Goal: Information Seeking & Learning: Check status

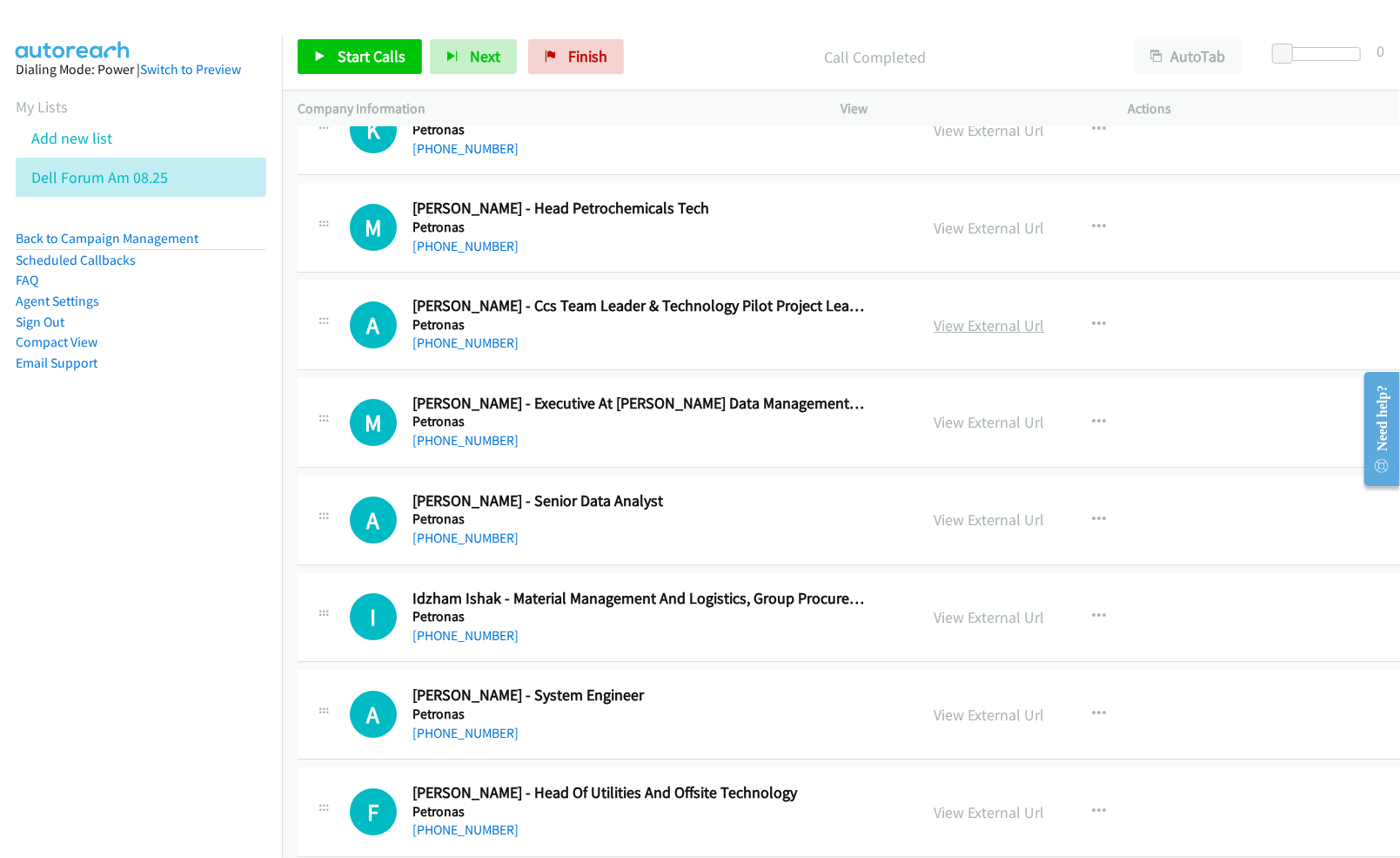
scroll to position [7893, 0]
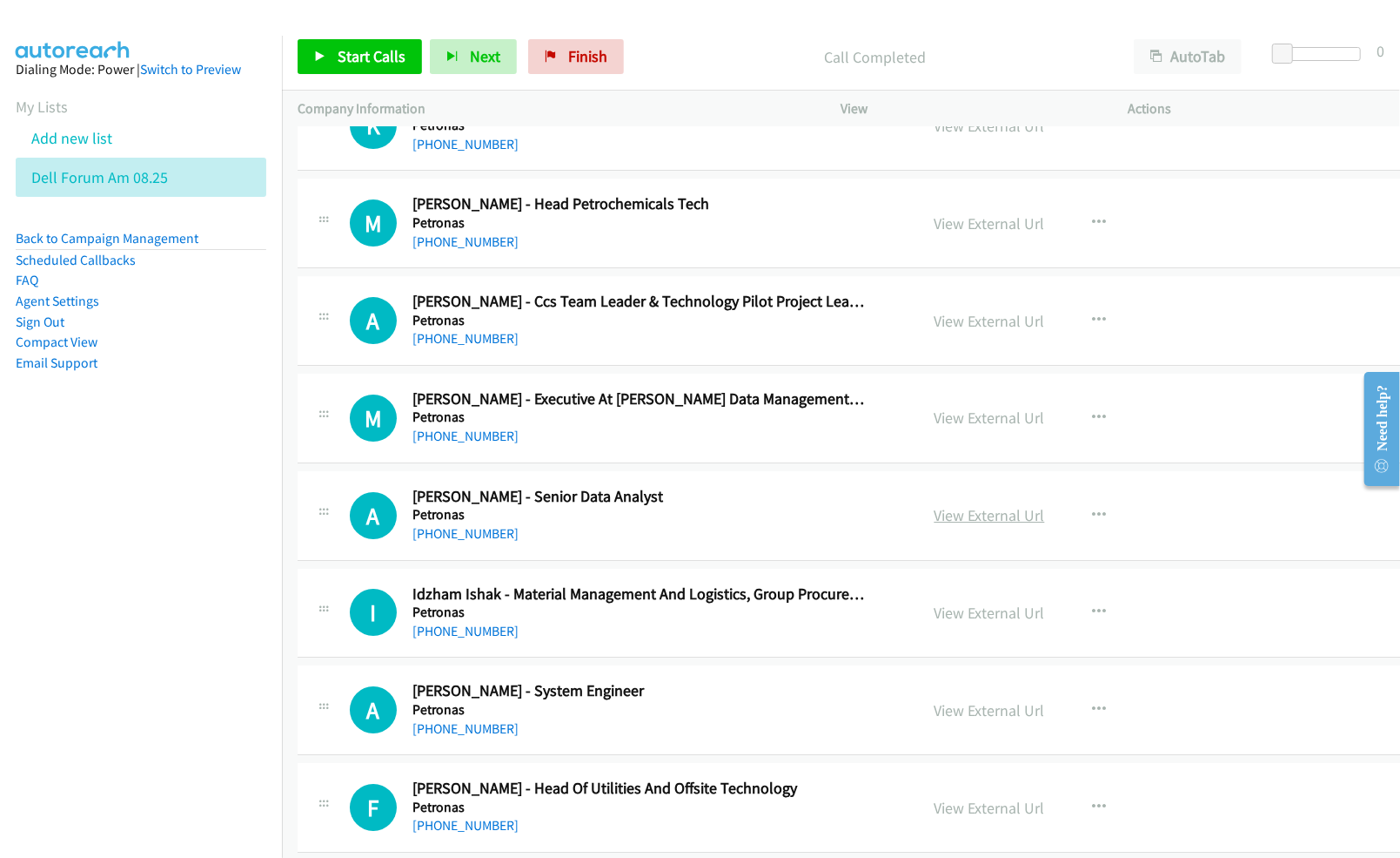
click at [960, 525] on link "View External Url" at bounding box center [989, 515] width 110 height 20
click at [949, 720] on link "View External Url" at bounding box center [989, 710] width 110 height 20
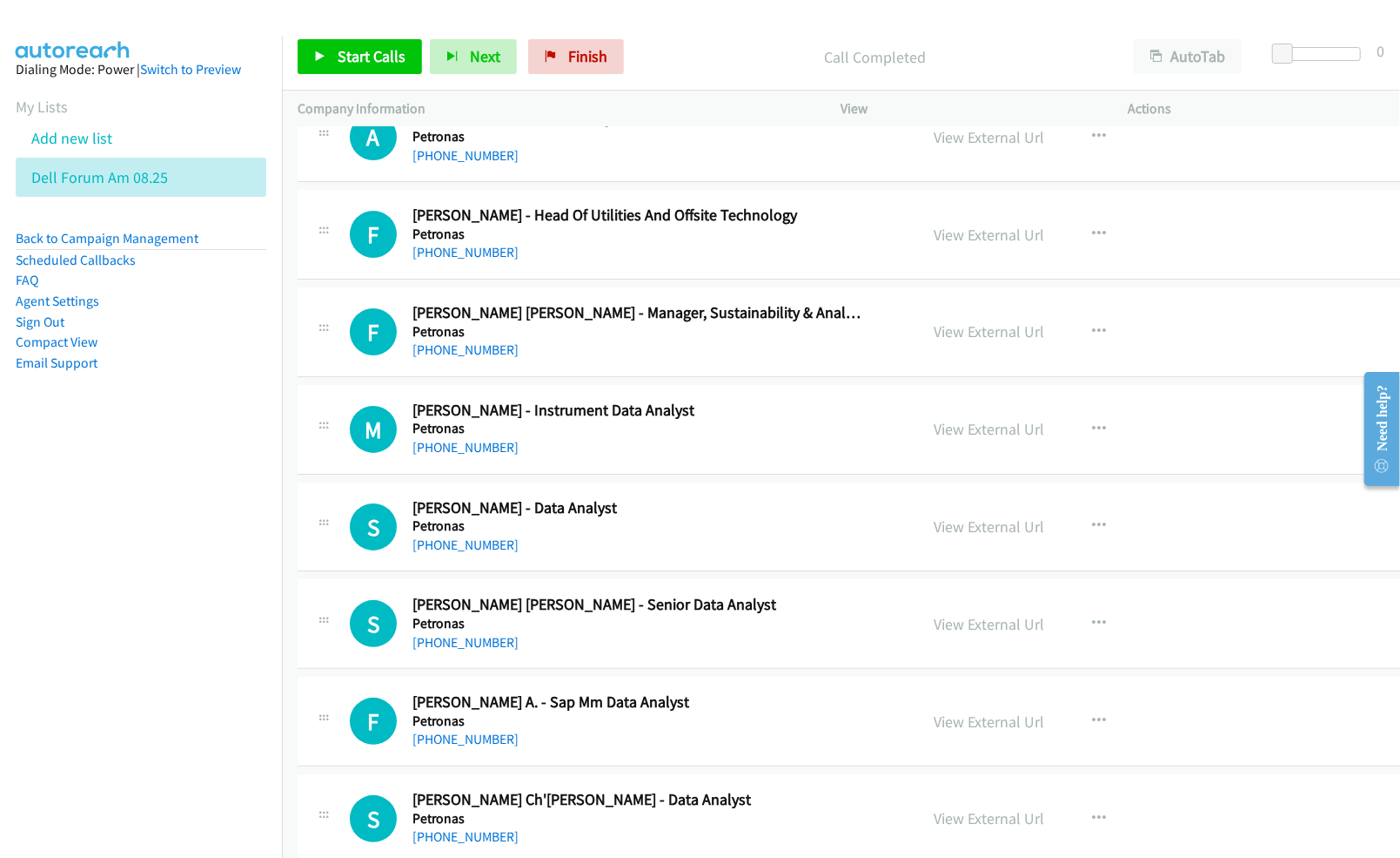
scroll to position [8473, 0]
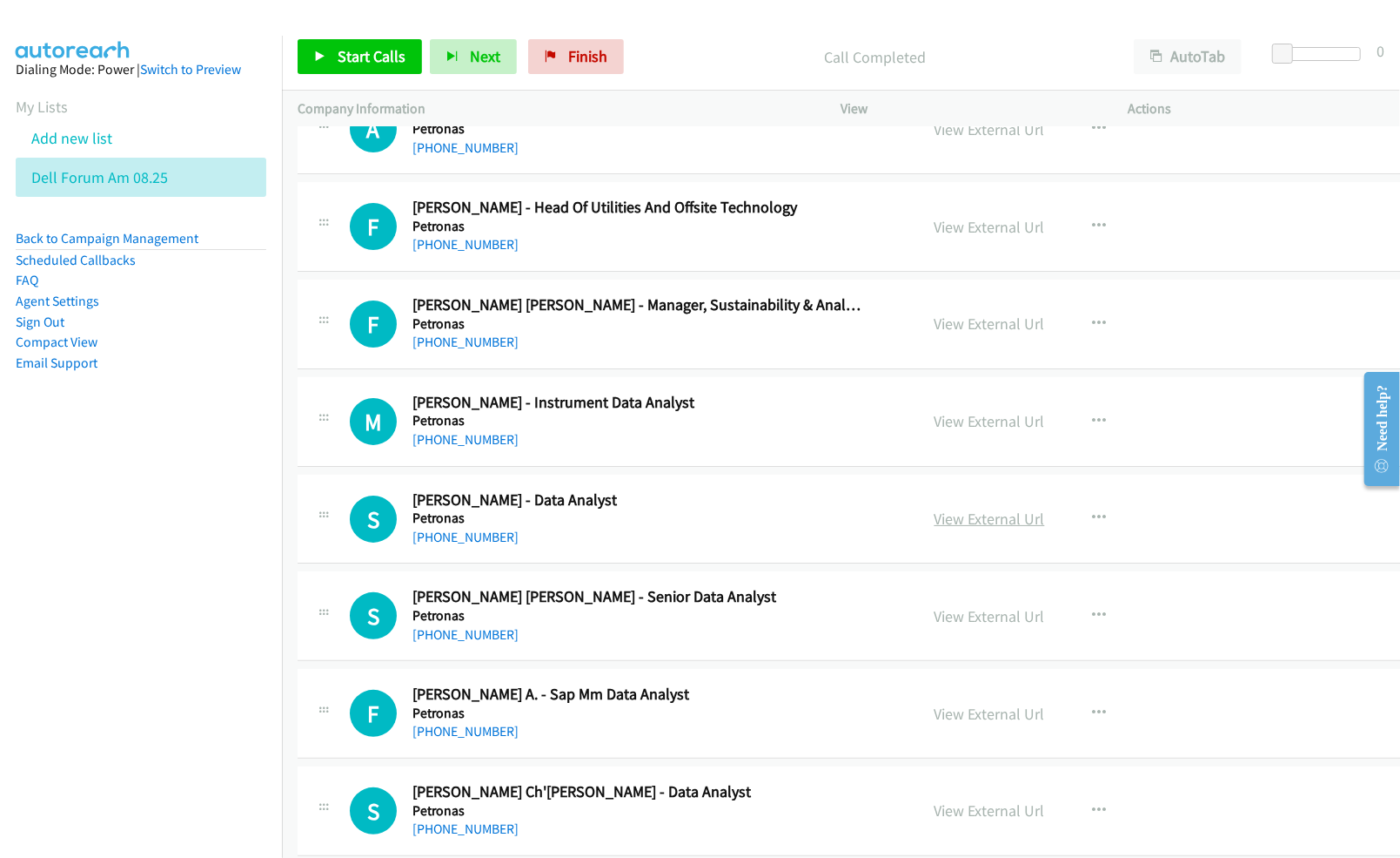
click at [934, 528] on link "View External Url" at bounding box center [989, 518] width 110 height 20
click at [954, 626] on link "View External Url" at bounding box center [989, 616] width 110 height 20
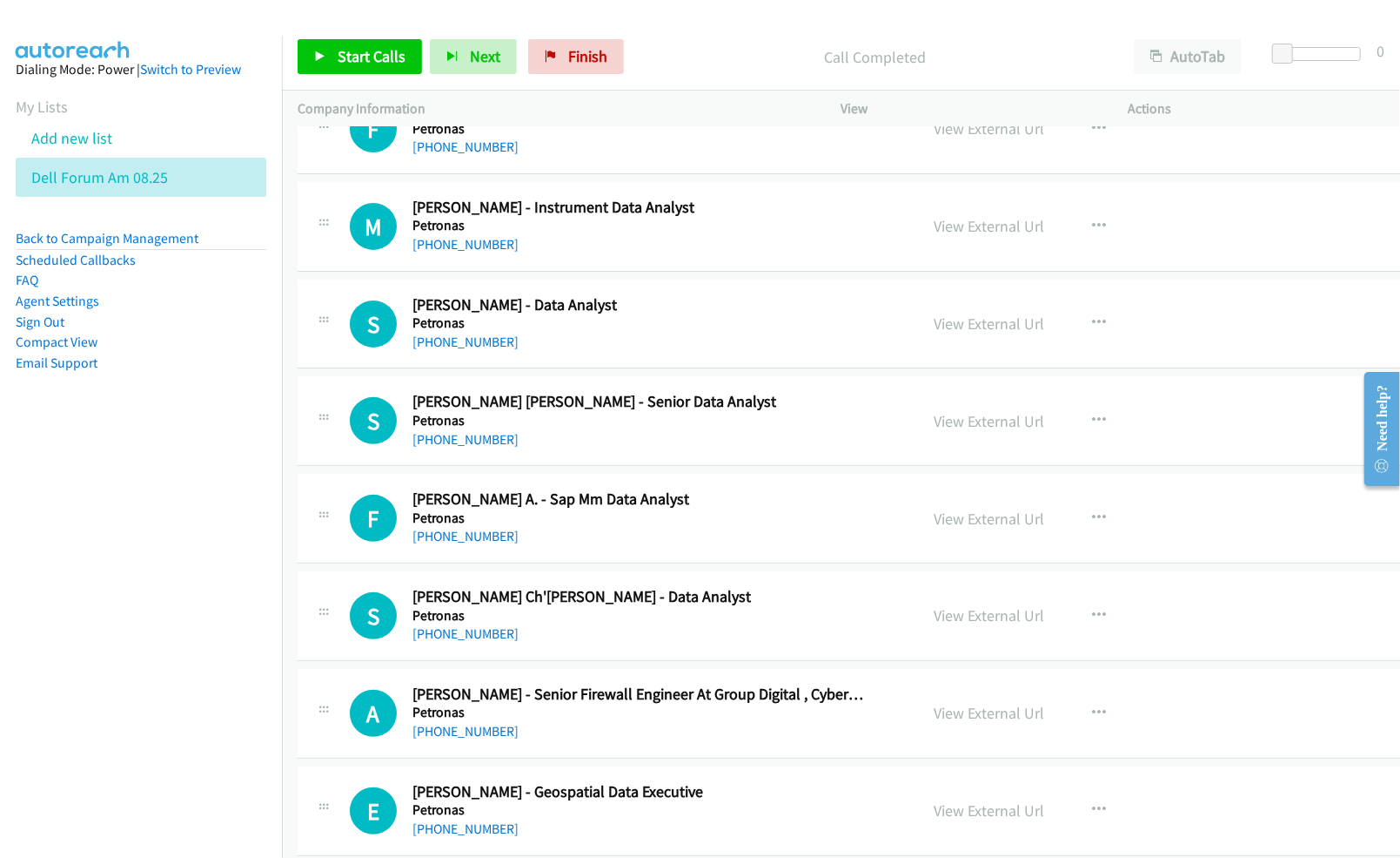
scroll to position [8706, 0]
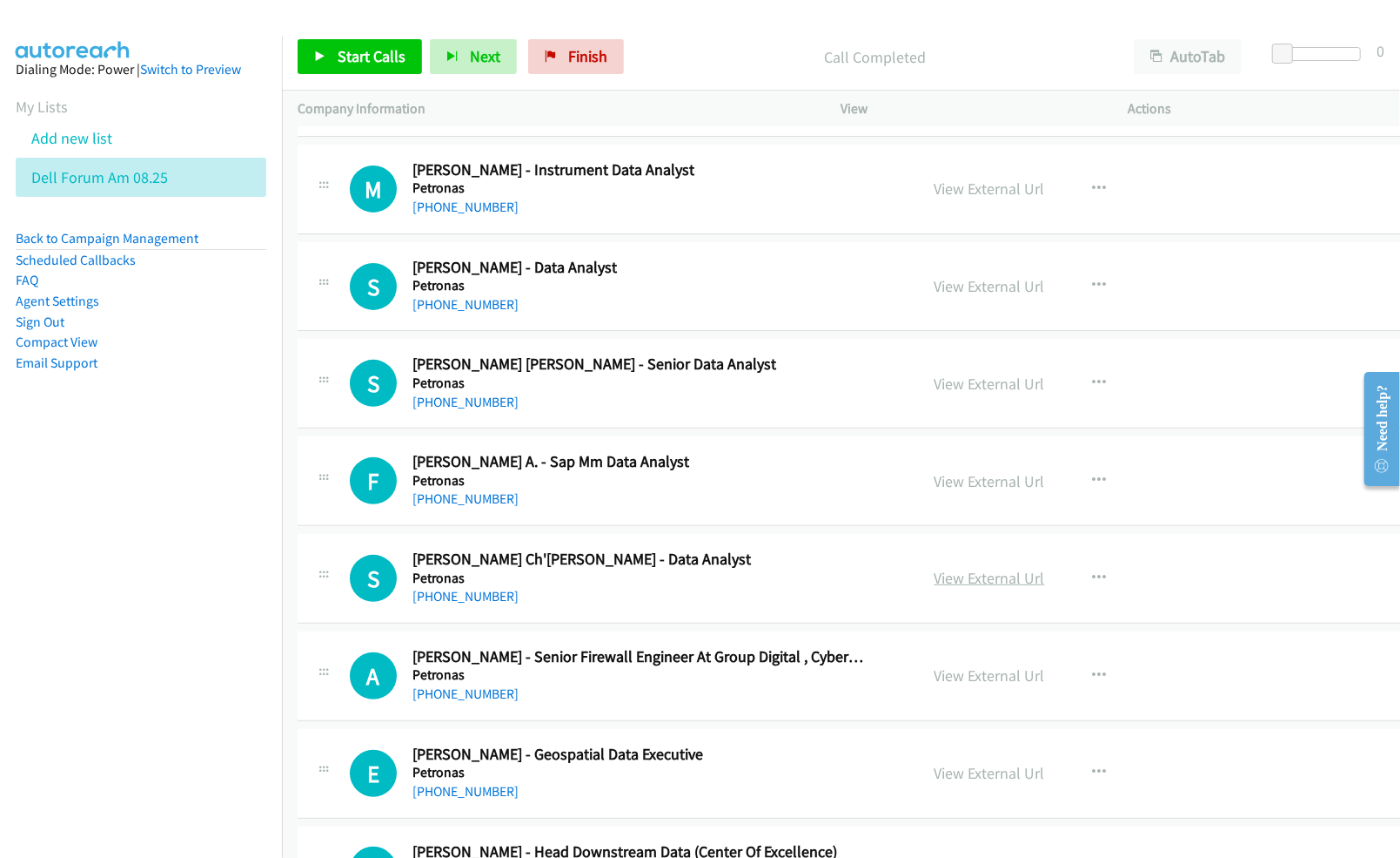
click at [938, 588] on link "View External Url" at bounding box center [989, 578] width 110 height 20
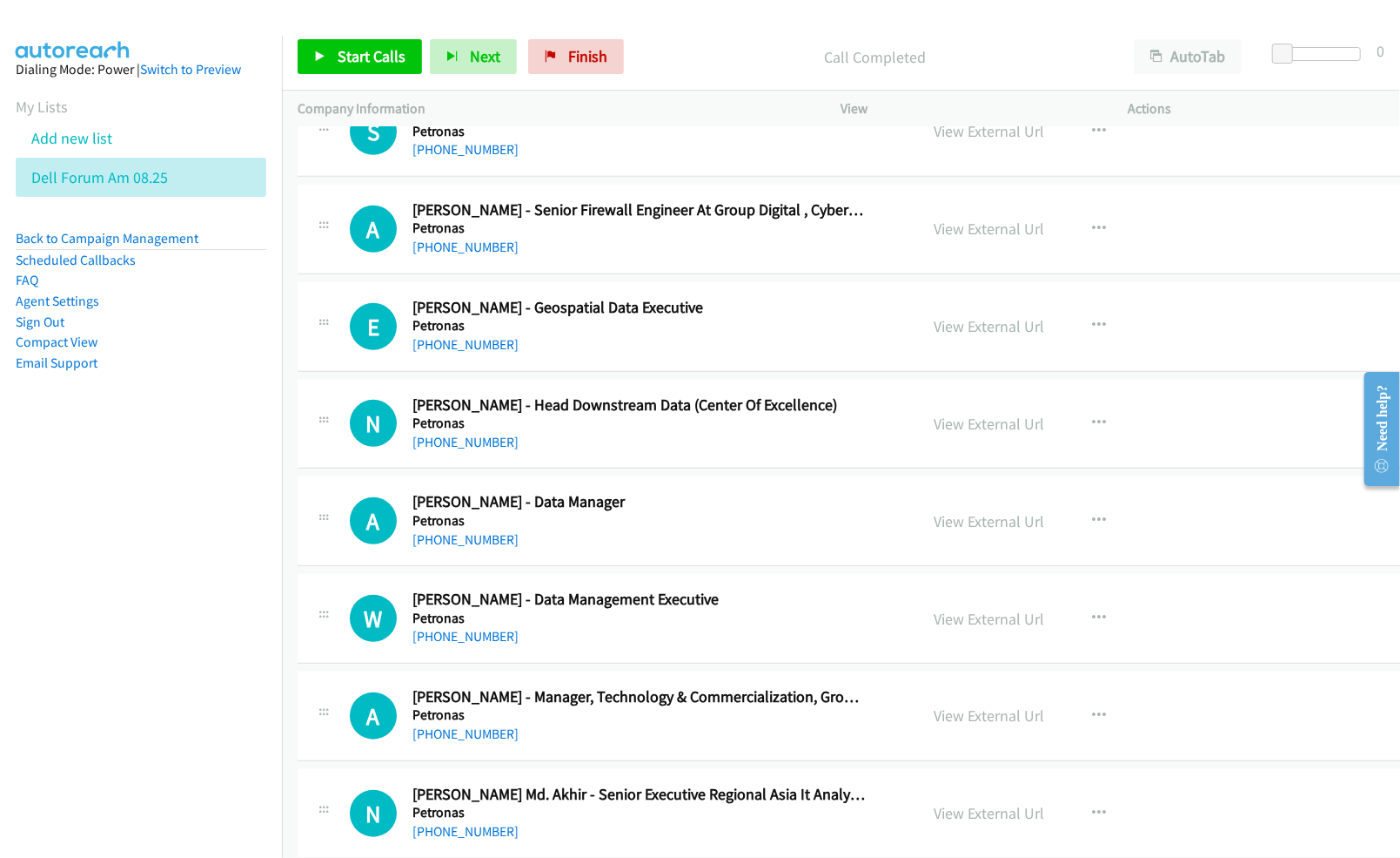
scroll to position [9170, 0]
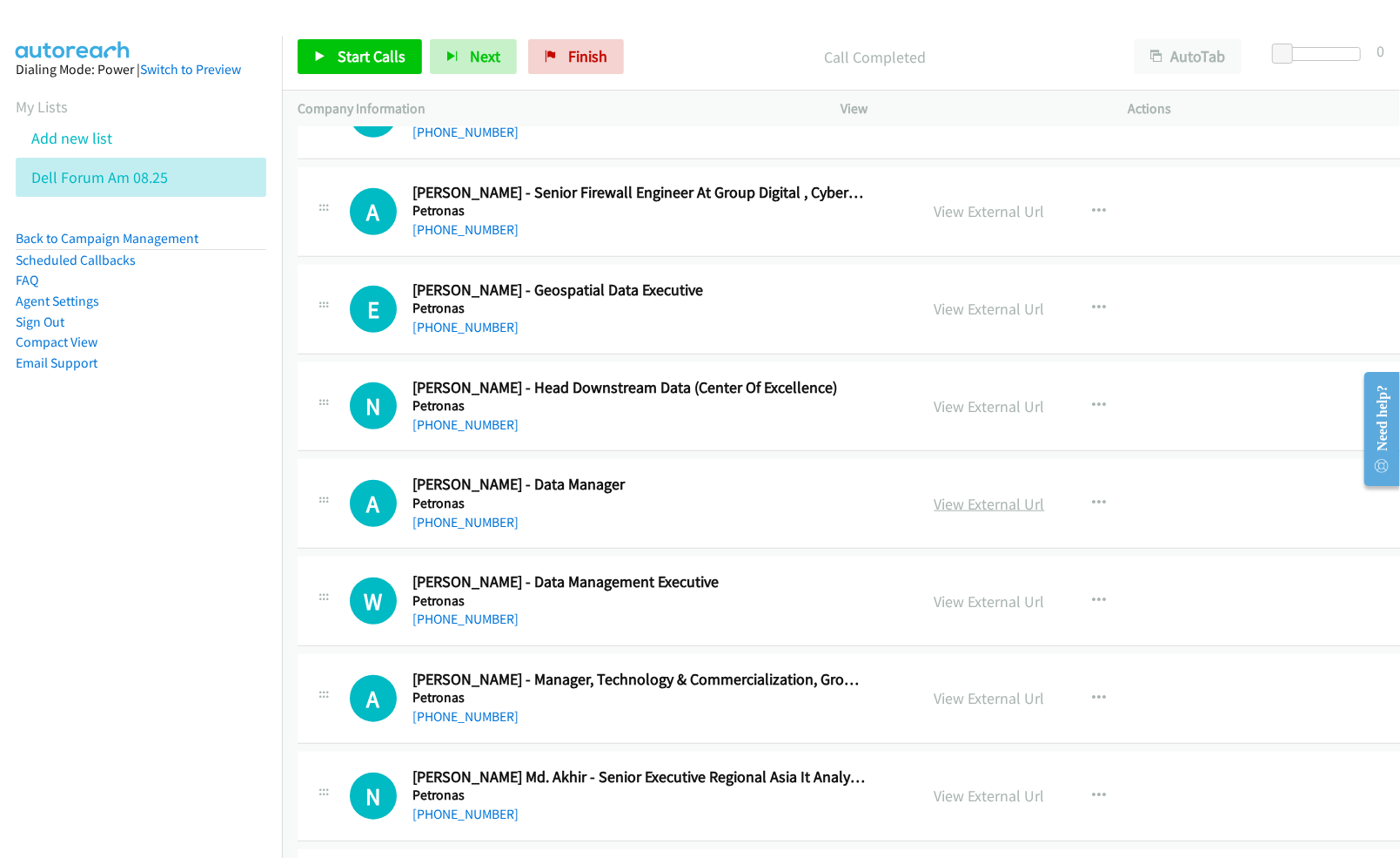
click at [934, 514] on link "View External Url" at bounding box center [989, 504] width 110 height 20
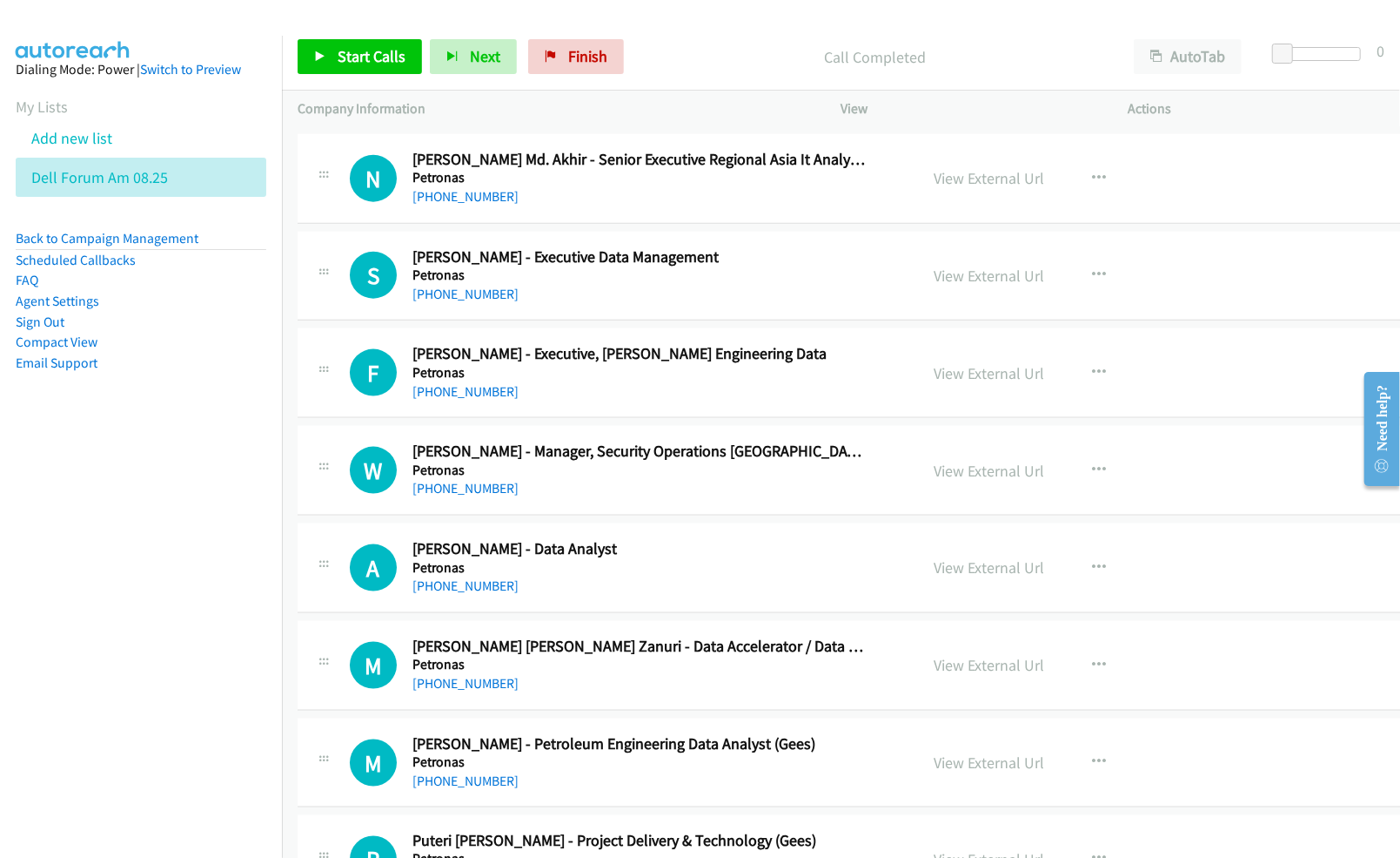
scroll to position [9867, 0]
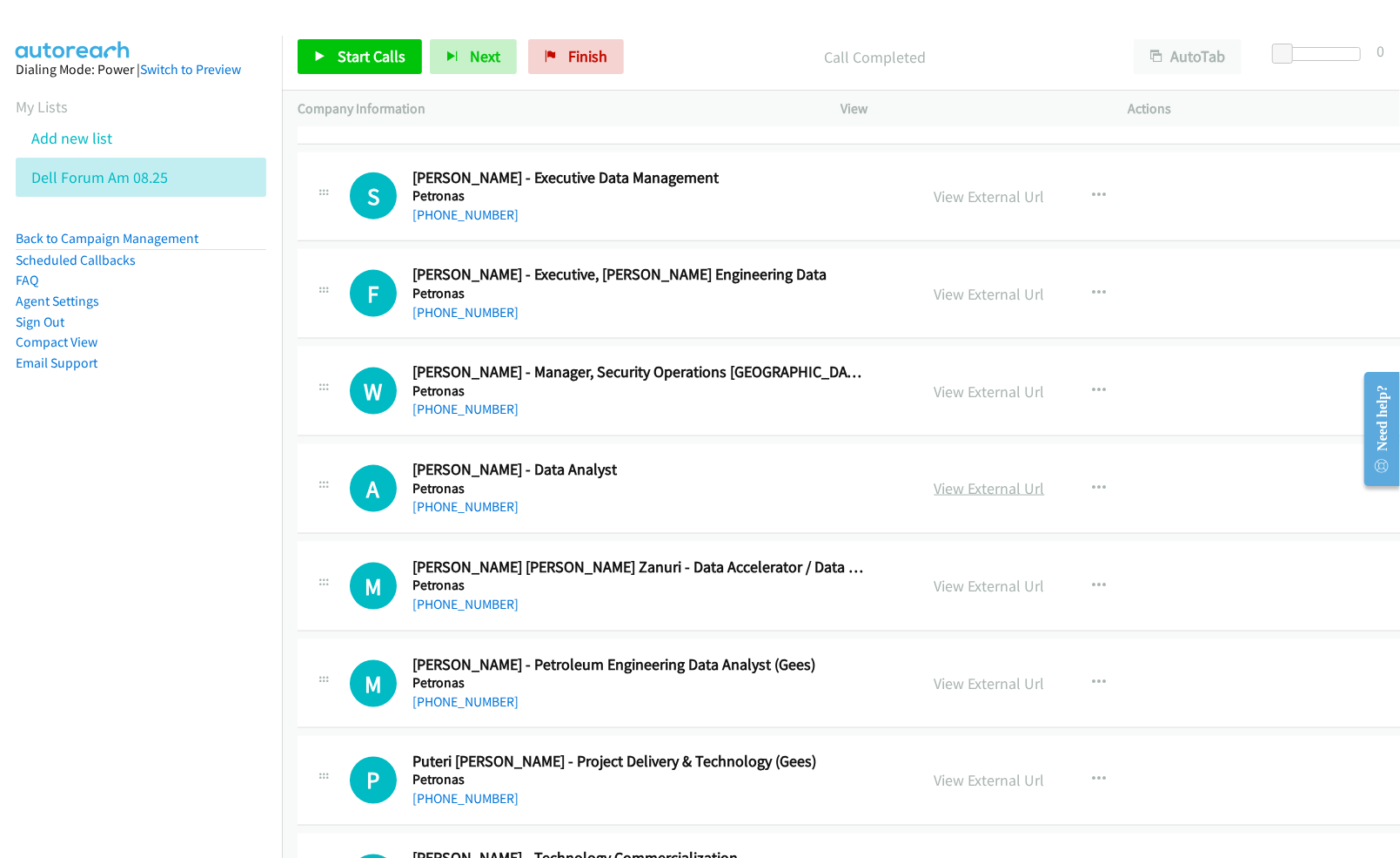
click at [947, 498] on link "View External Url" at bounding box center [989, 488] width 110 height 20
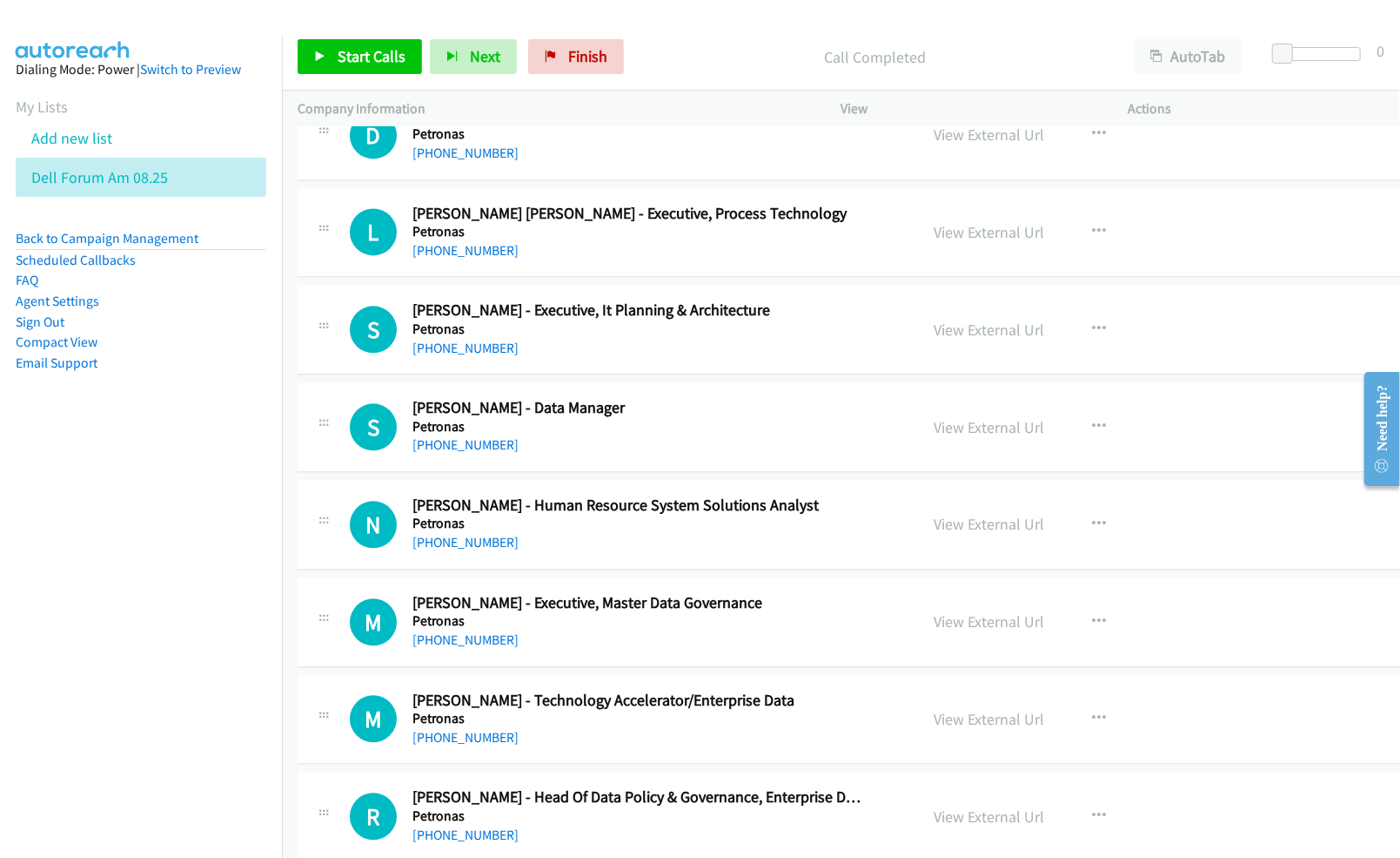
scroll to position [10911, 0]
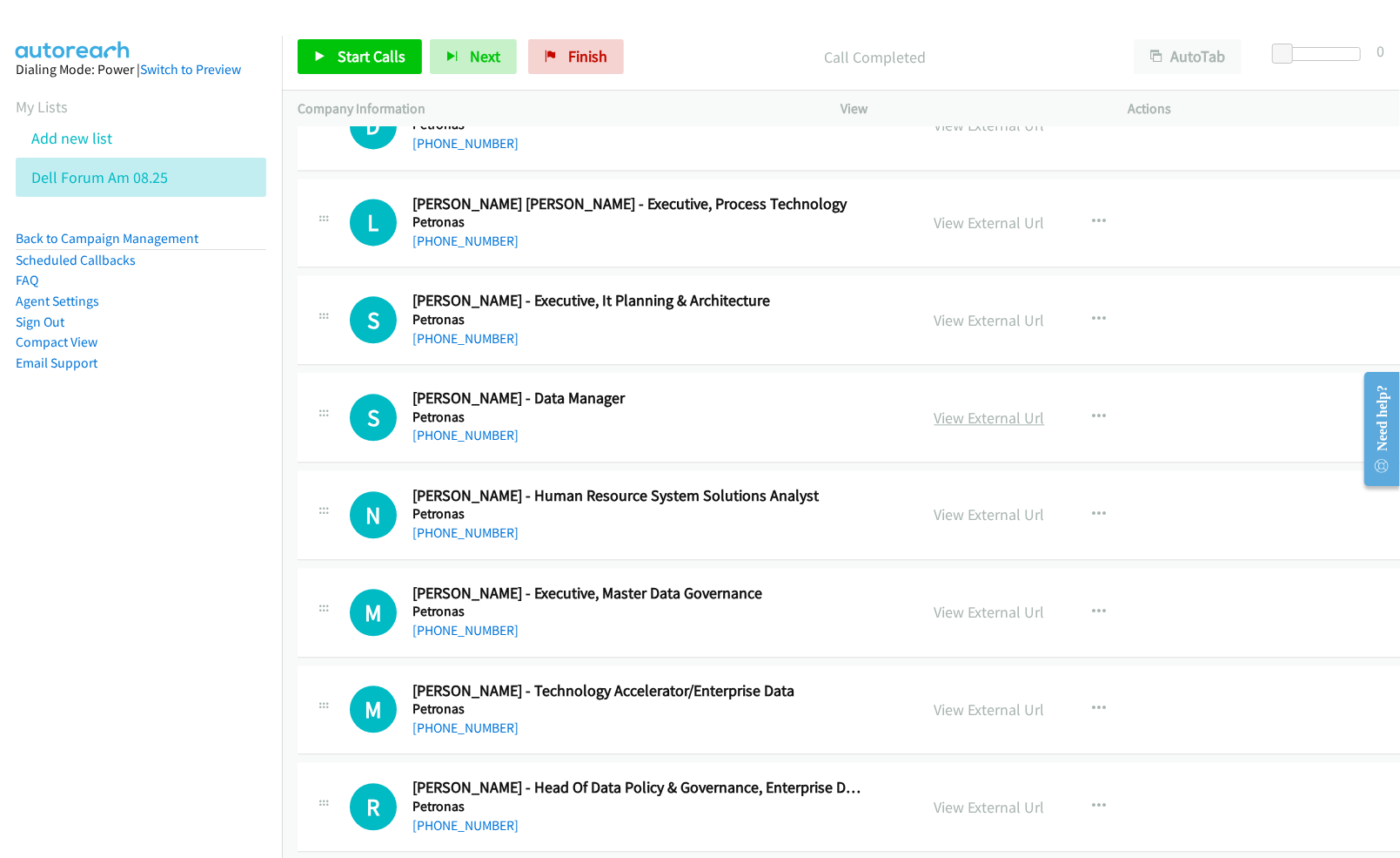
click at [965, 427] on link "View External Url" at bounding box center [989, 417] width 110 height 20
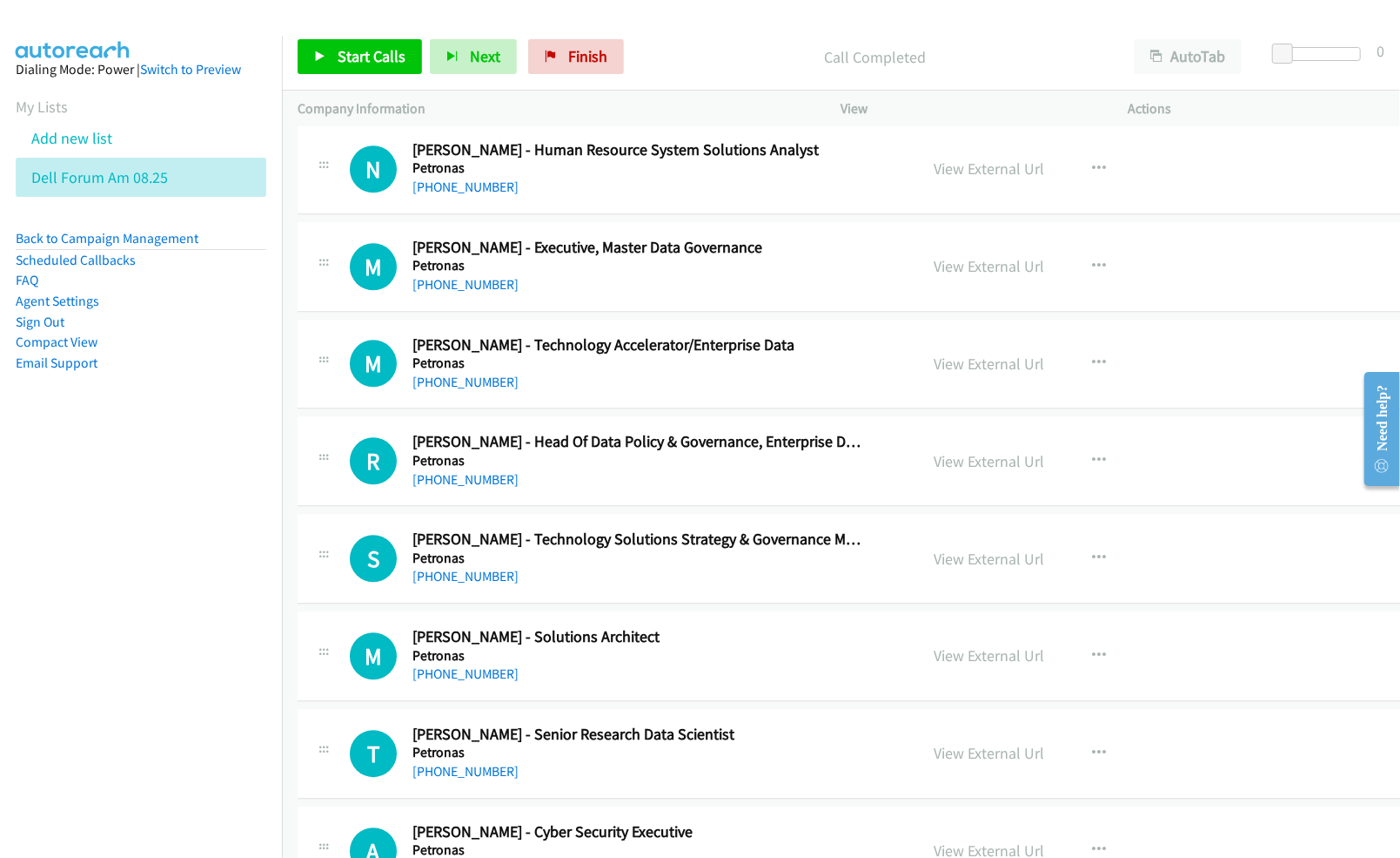
scroll to position [11260, 0]
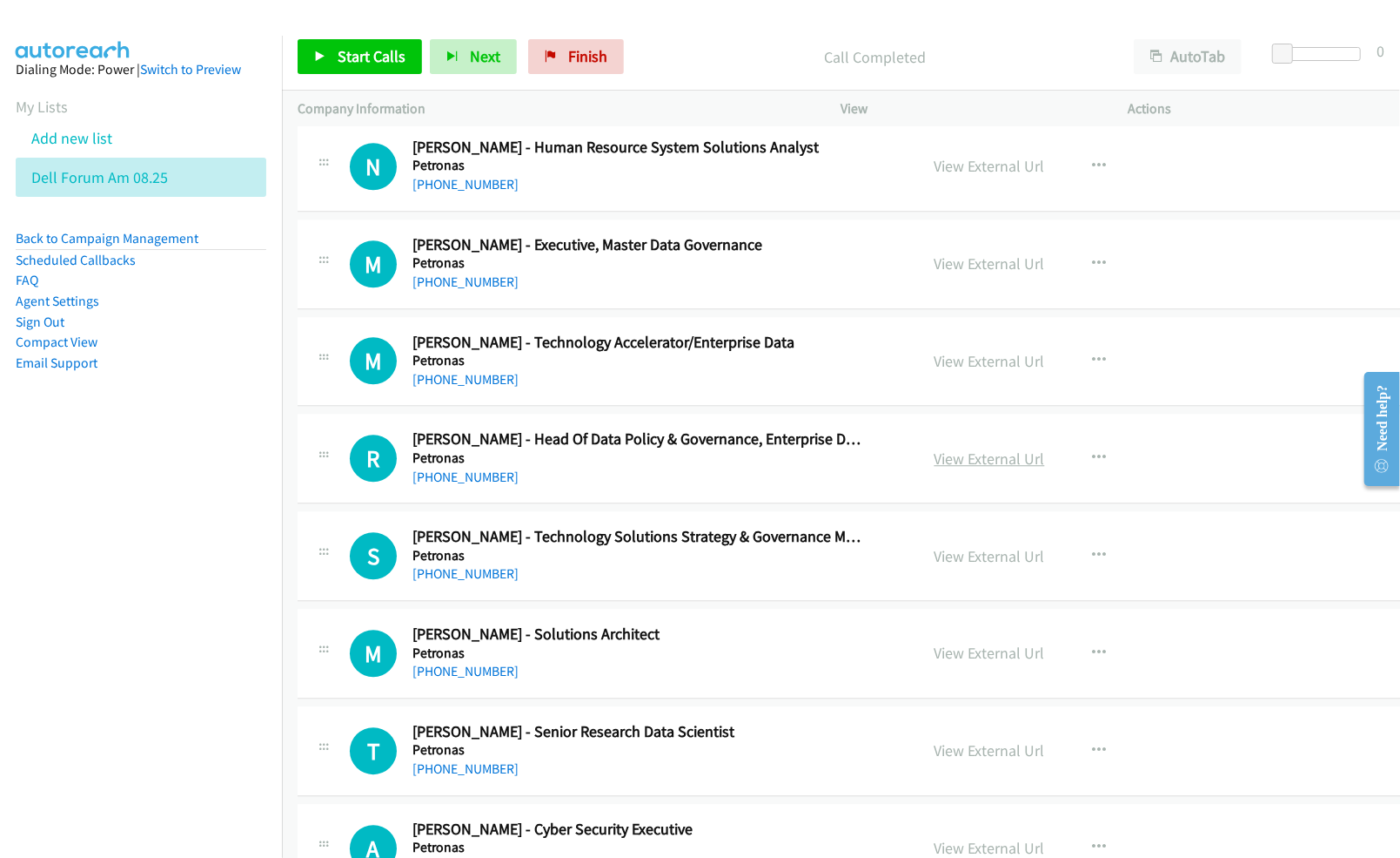
click at [934, 469] on link "View External Url" at bounding box center [989, 458] width 110 height 20
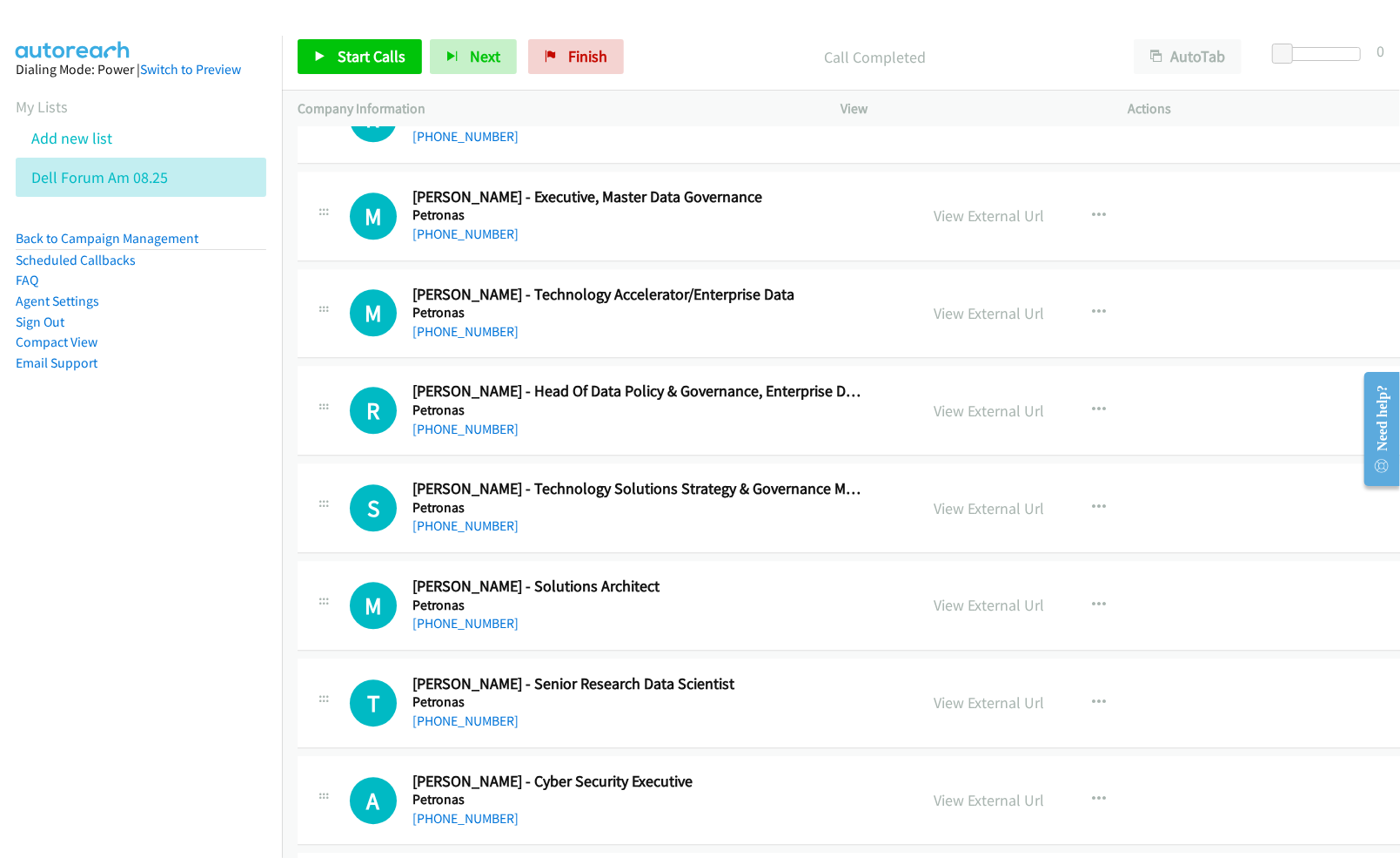
scroll to position [11375, 0]
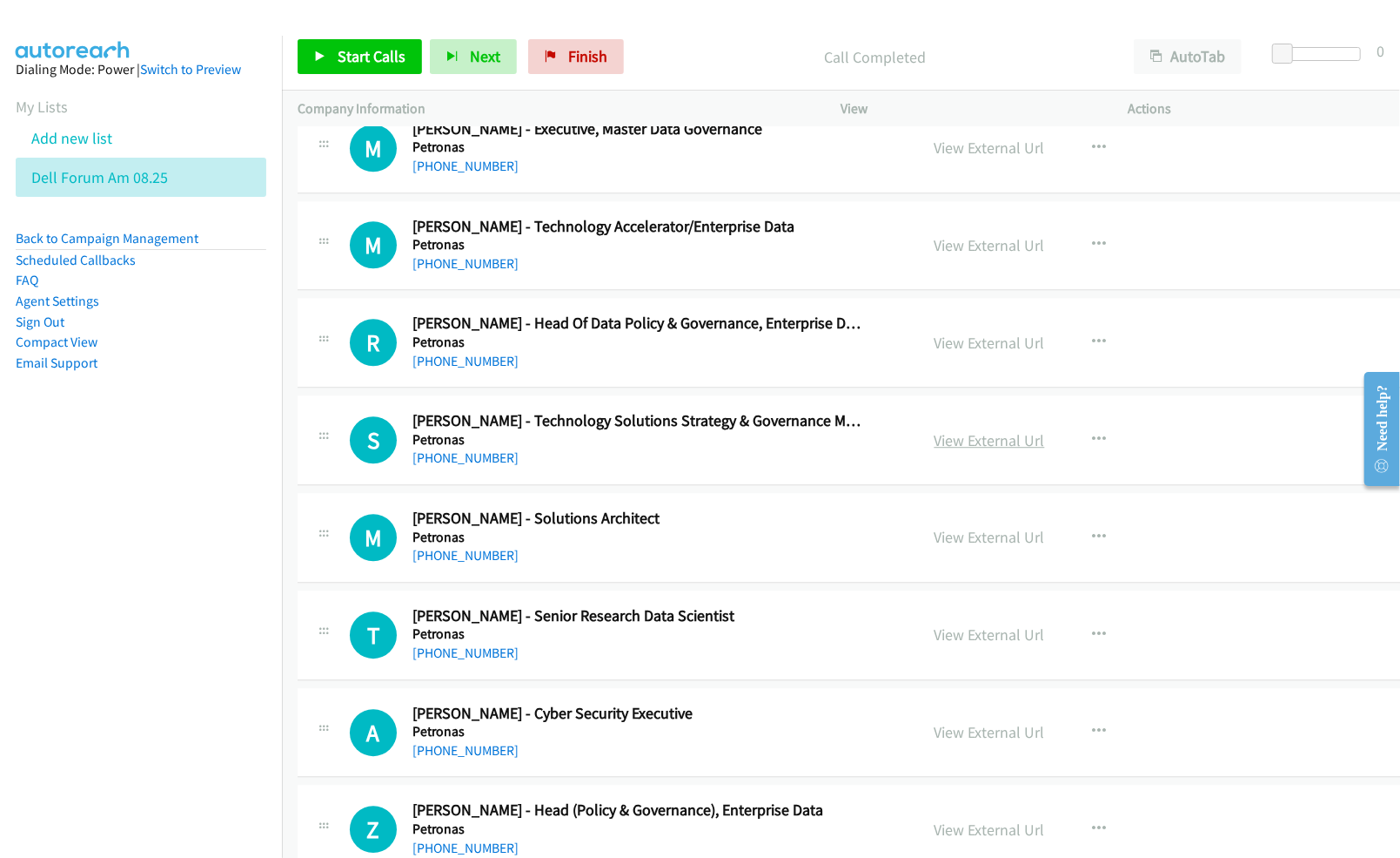
click at [936, 450] on link "View External Url" at bounding box center [989, 440] width 110 height 20
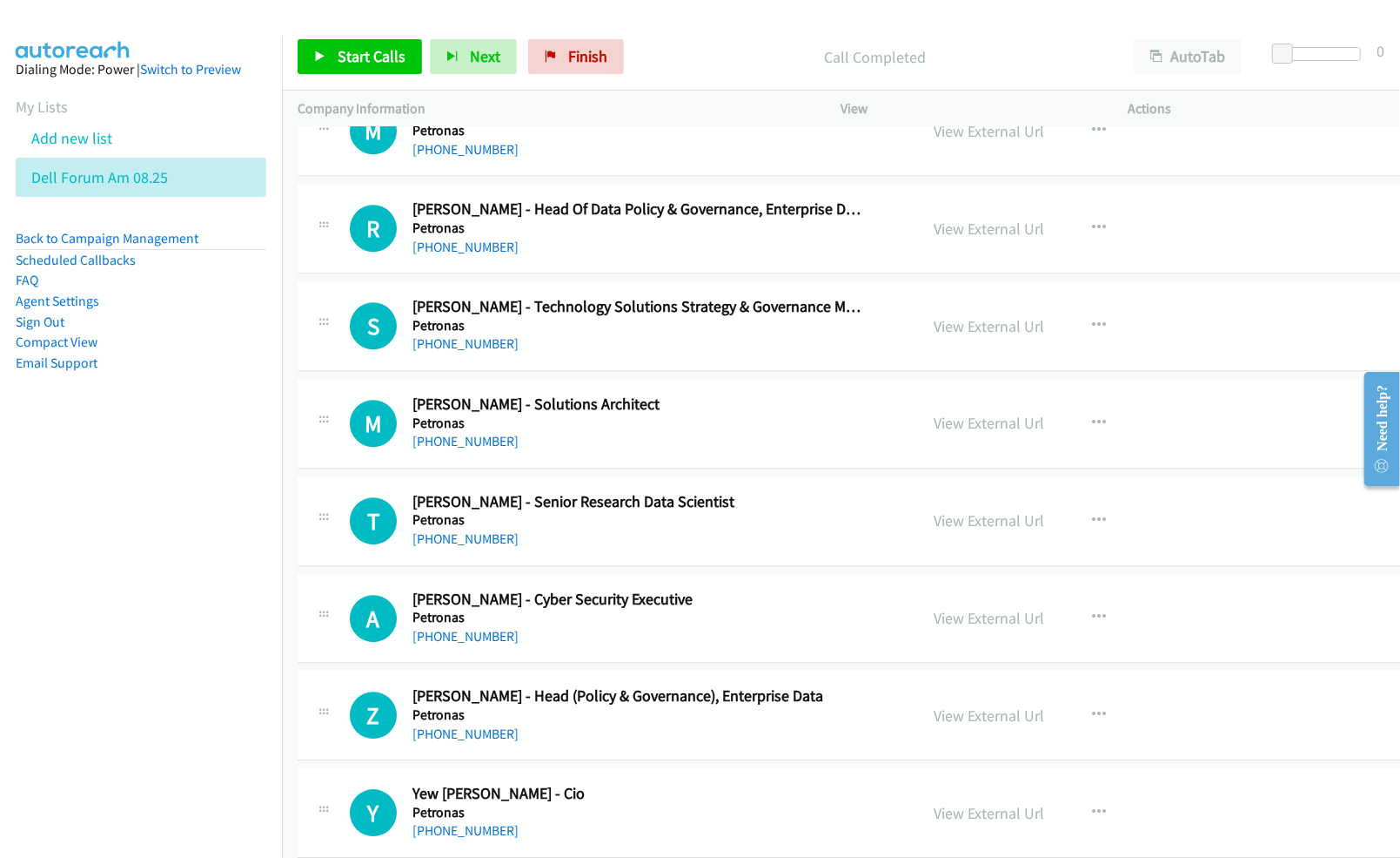
scroll to position [11492, 0]
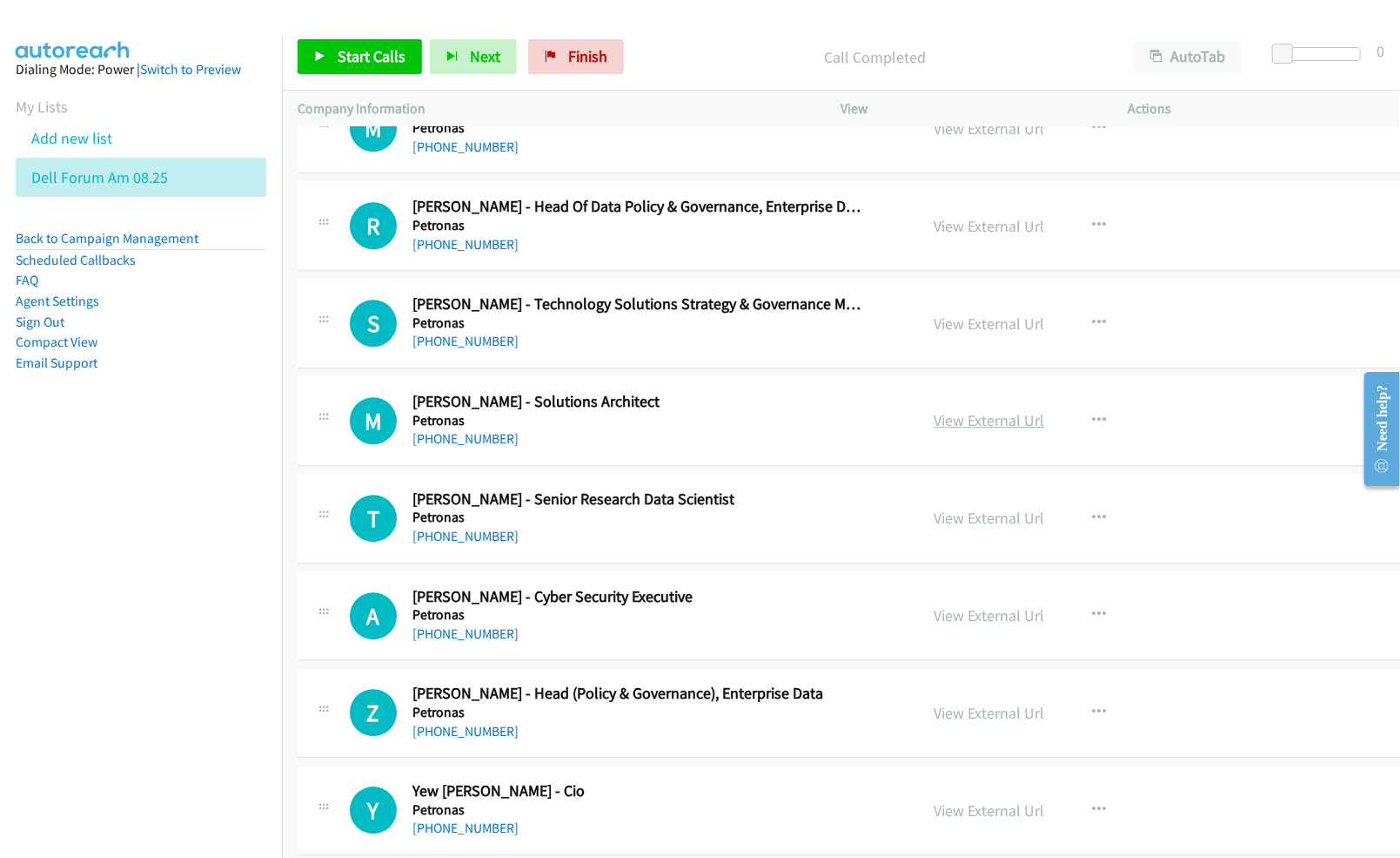
click at [934, 430] on link "View External Url" at bounding box center [989, 420] width 110 height 20
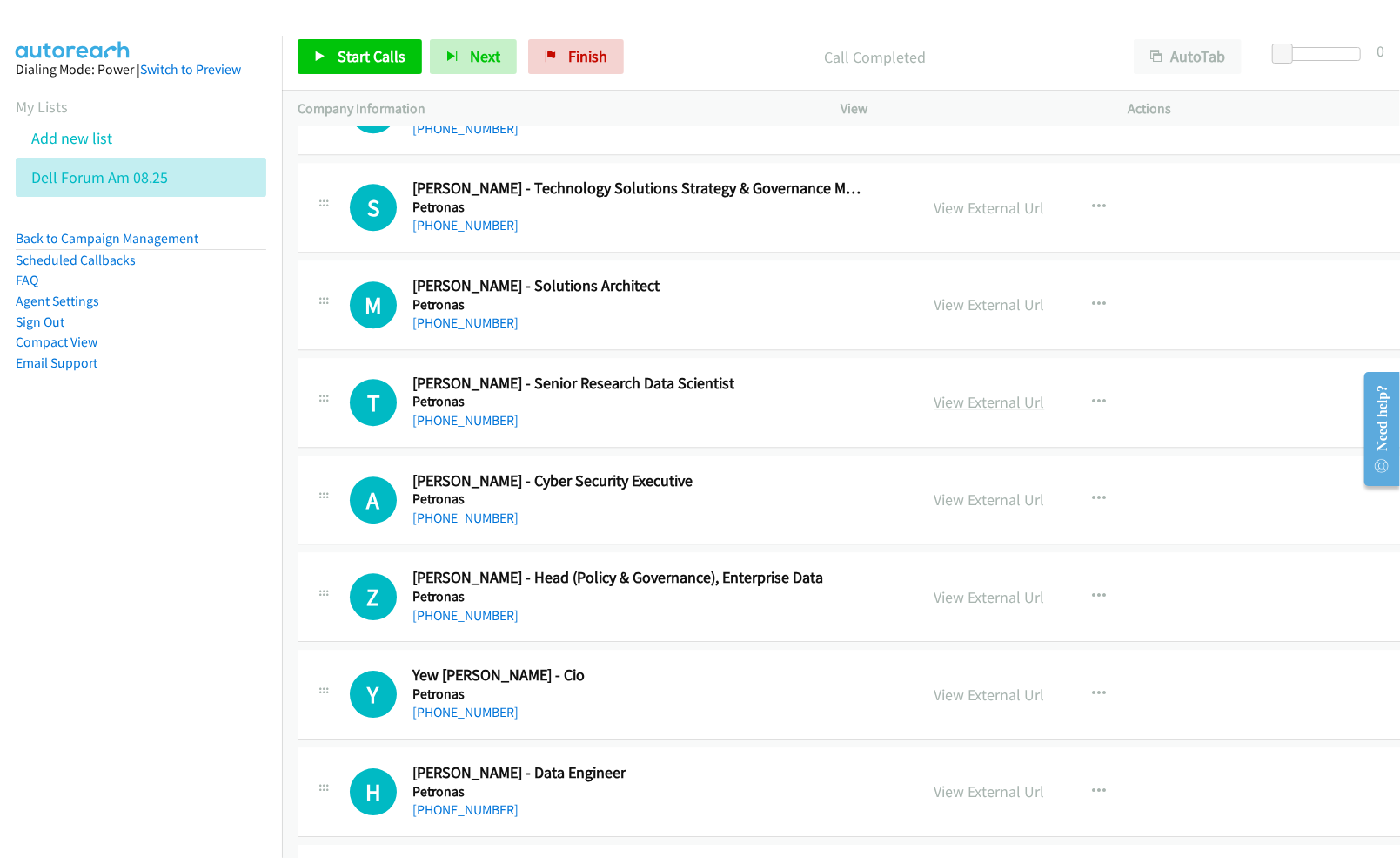
click at [981, 412] on link "View External Url" at bounding box center [989, 402] width 110 height 20
click at [954, 509] on link "View External Url" at bounding box center [989, 499] width 110 height 20
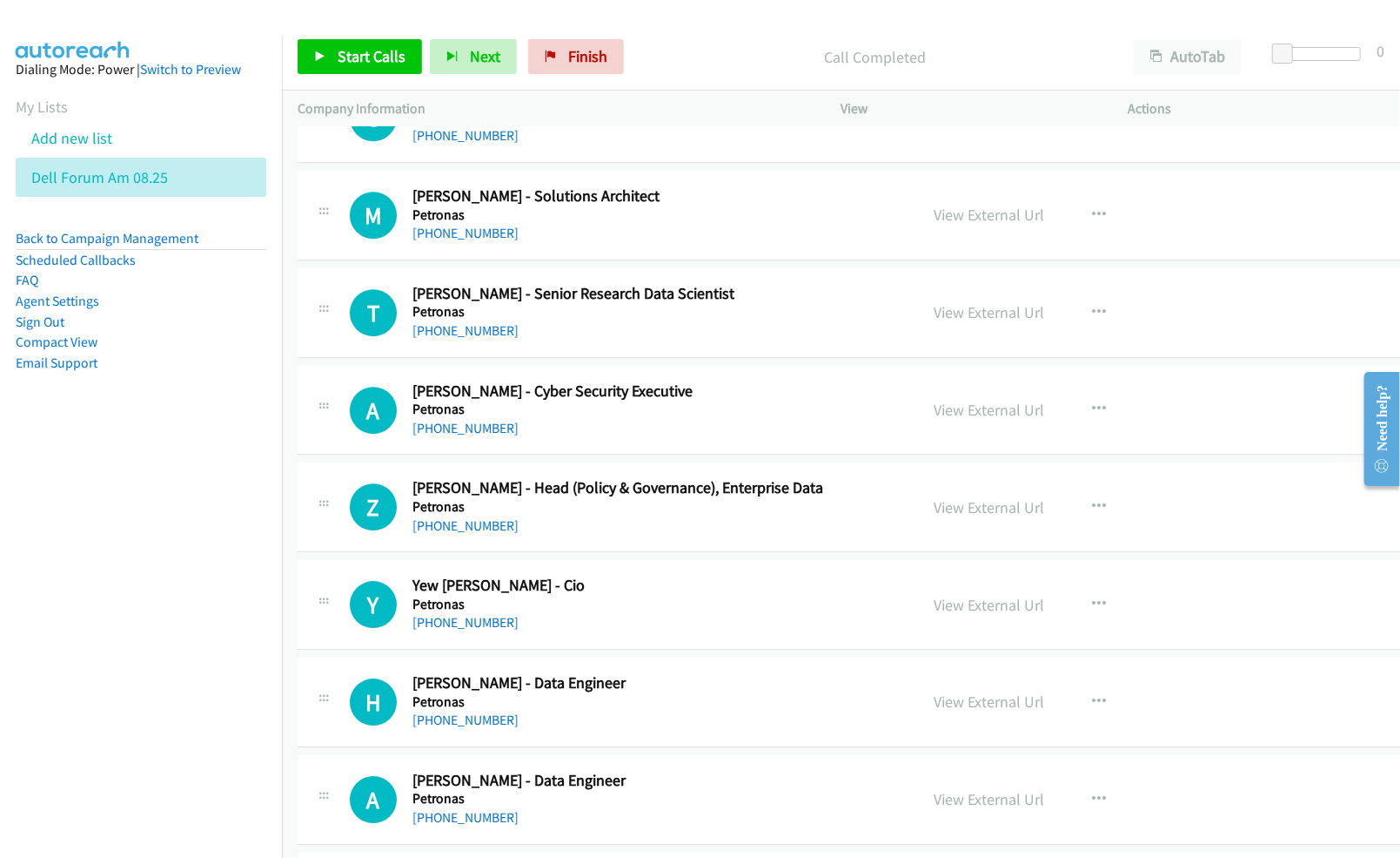
scroll to position [11724, 0]
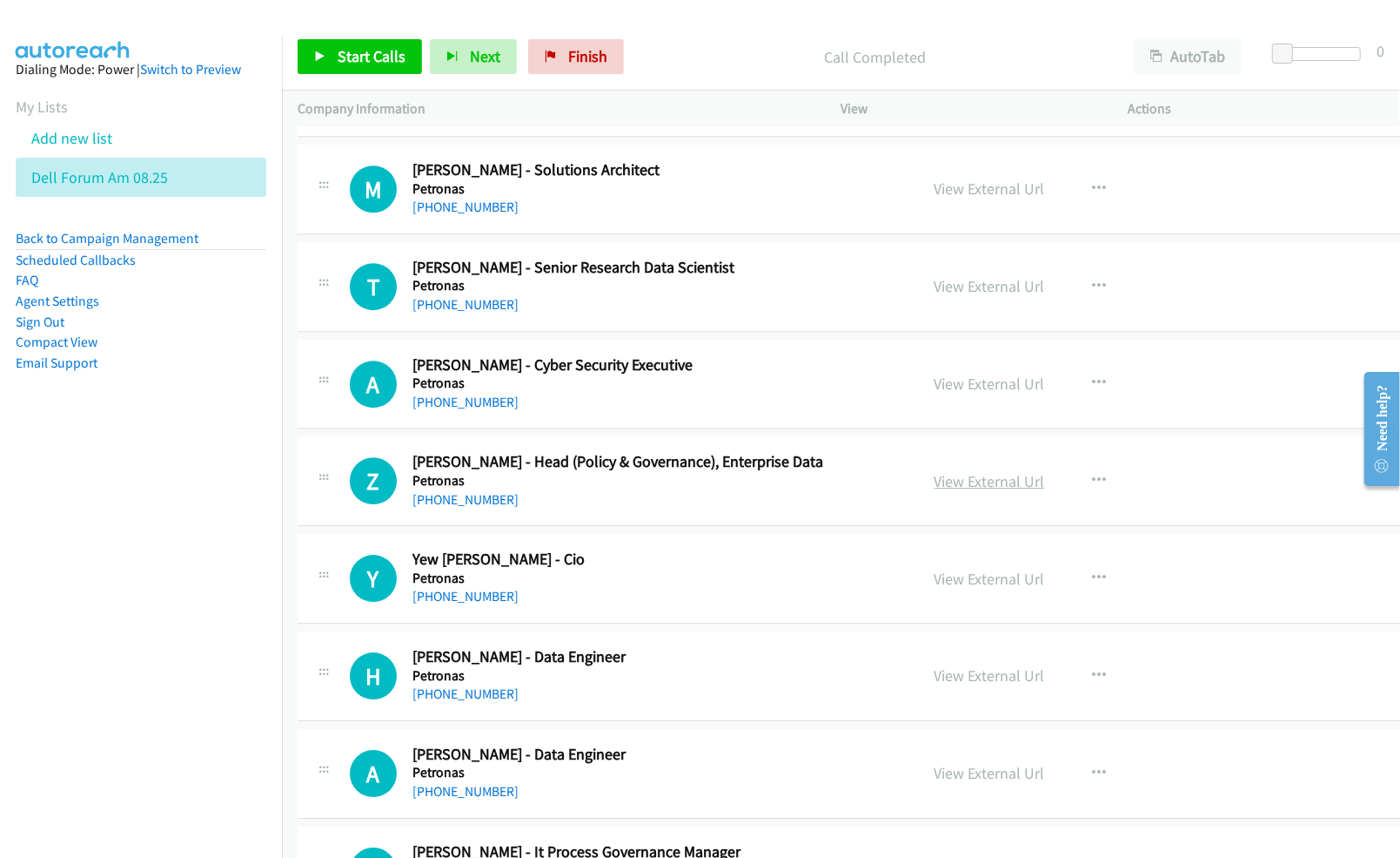
click at [934, 491] on link "View External Url" at bounding box center [989, 481] width 110 height 20
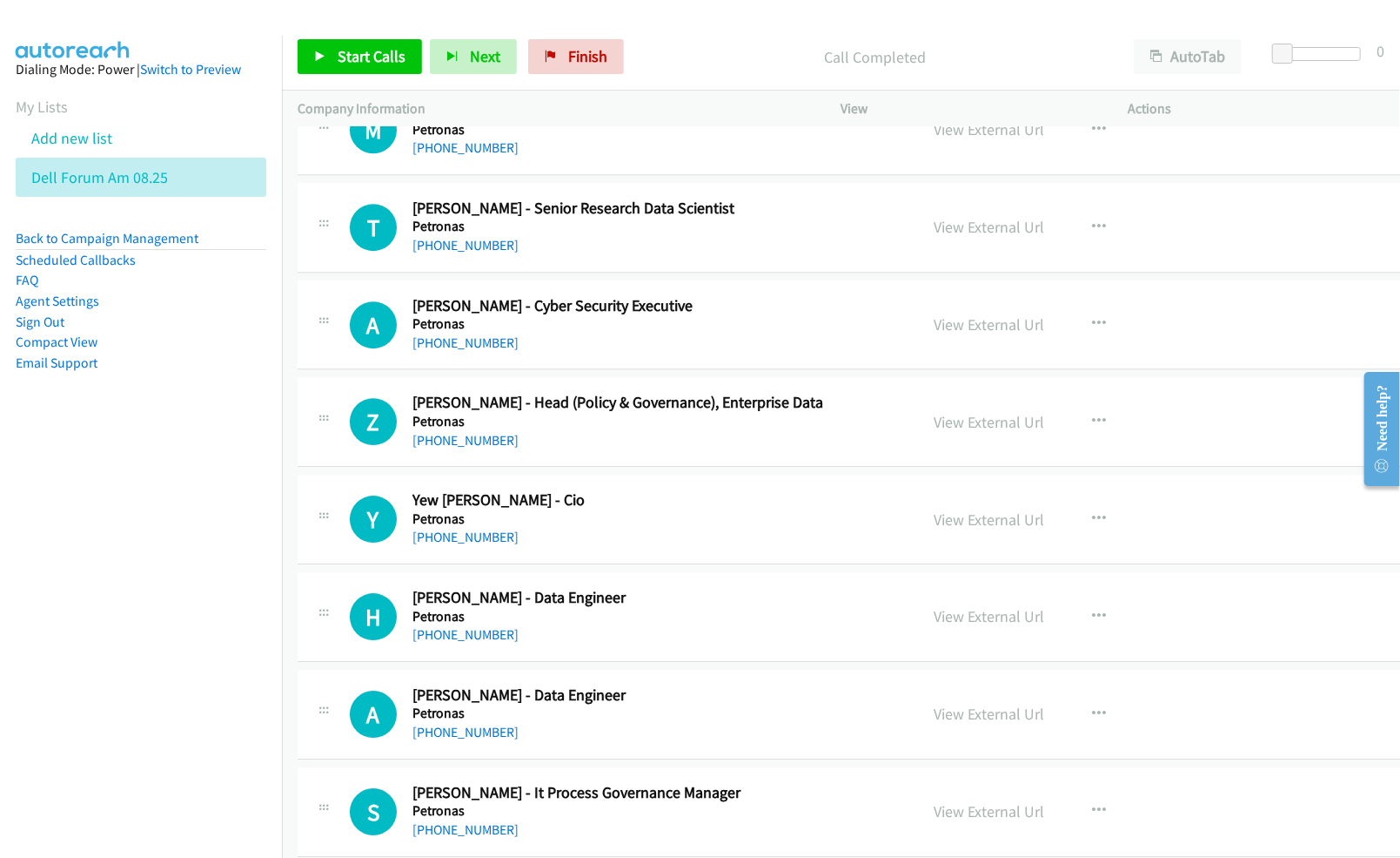
scroll to position [11840, 0]
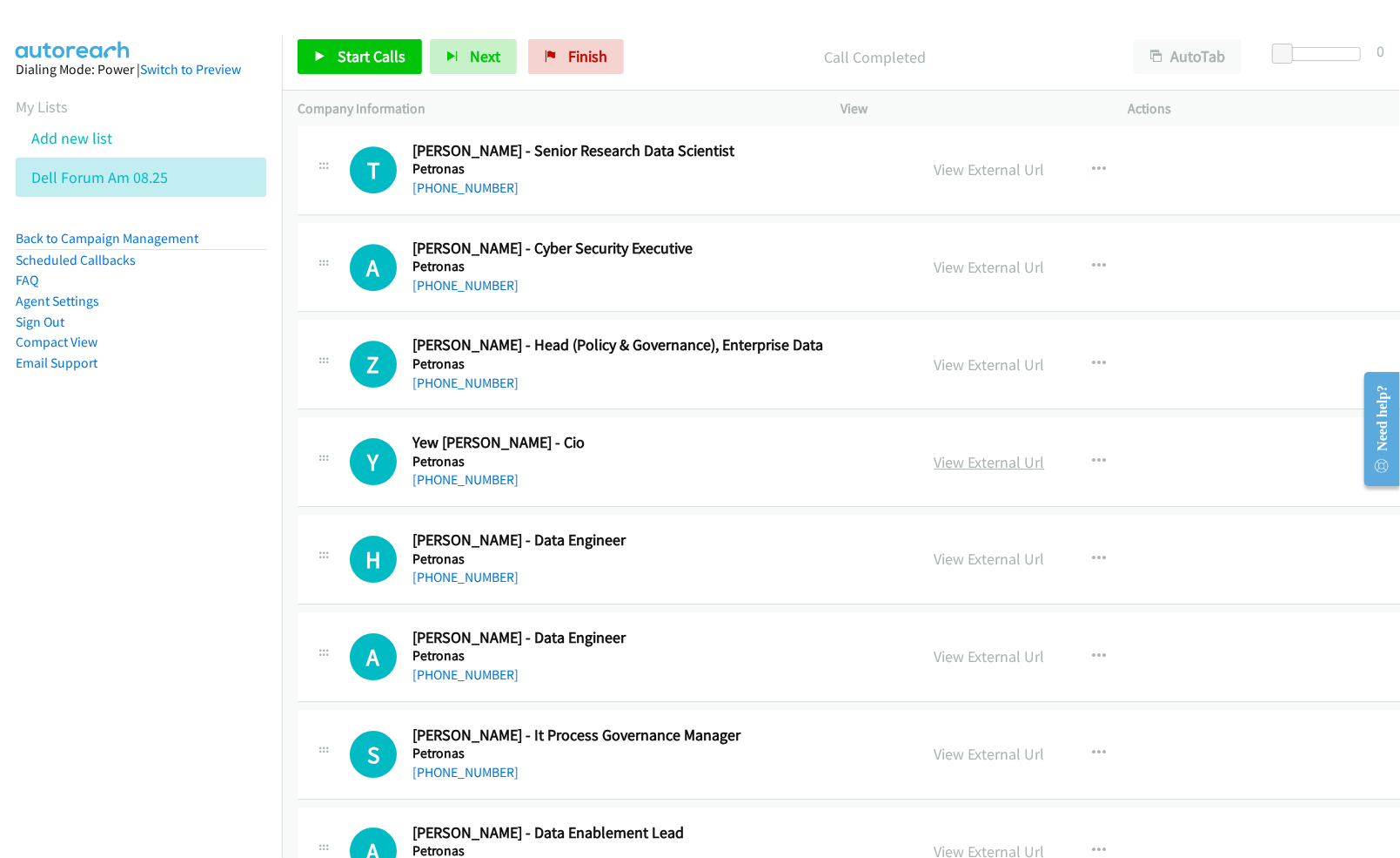
click at [934, 471] on link "View External Url" at bounding box center [989, 462] width 110 height 20
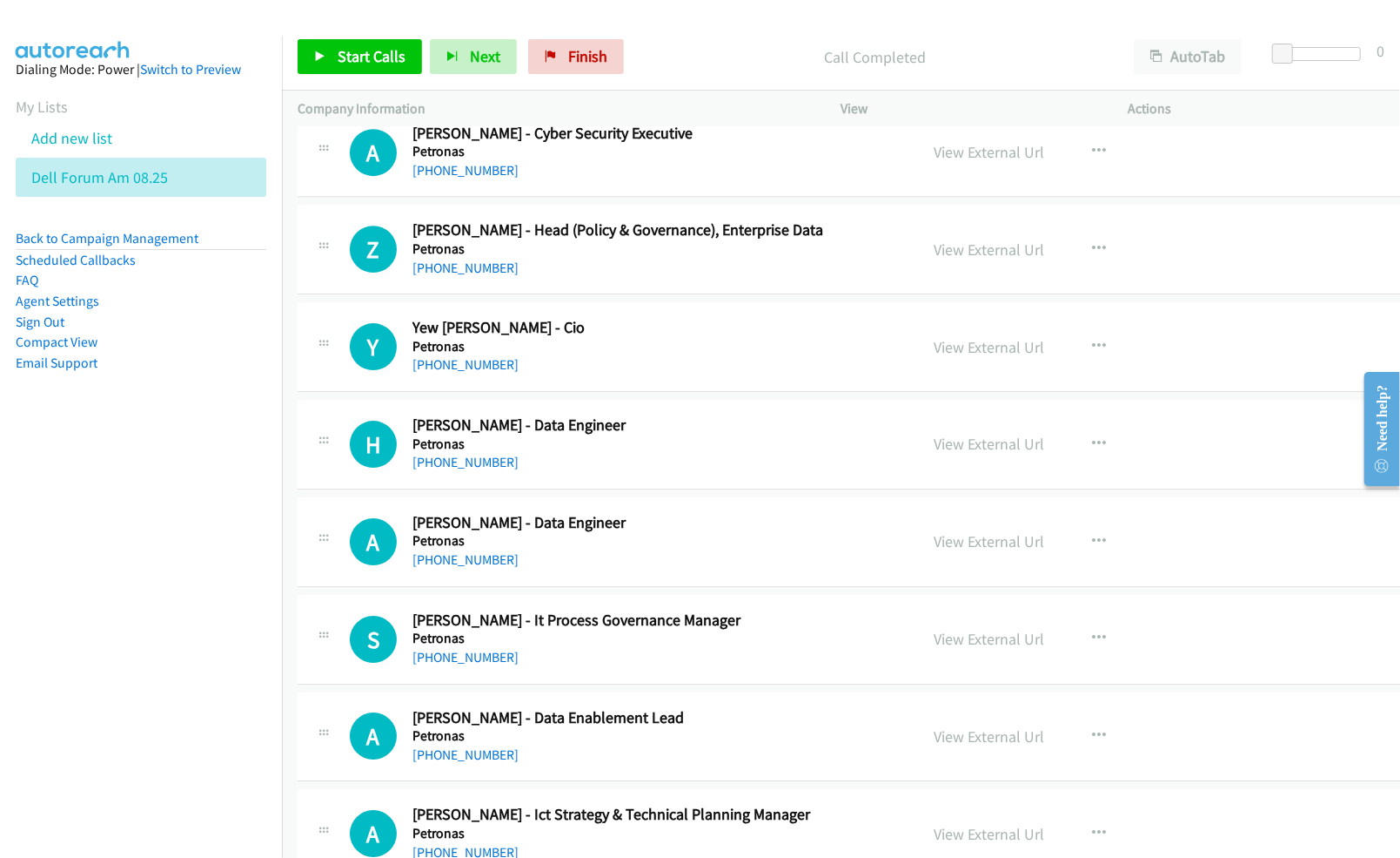
scroll to position [11956, 0]
click at [941, 452] on link "View External Url" at bounding box center [989, 443] width 110 height 20
click at [934, 550] on link "View External Url" at bounding box center [989, 540] width 110 height 20
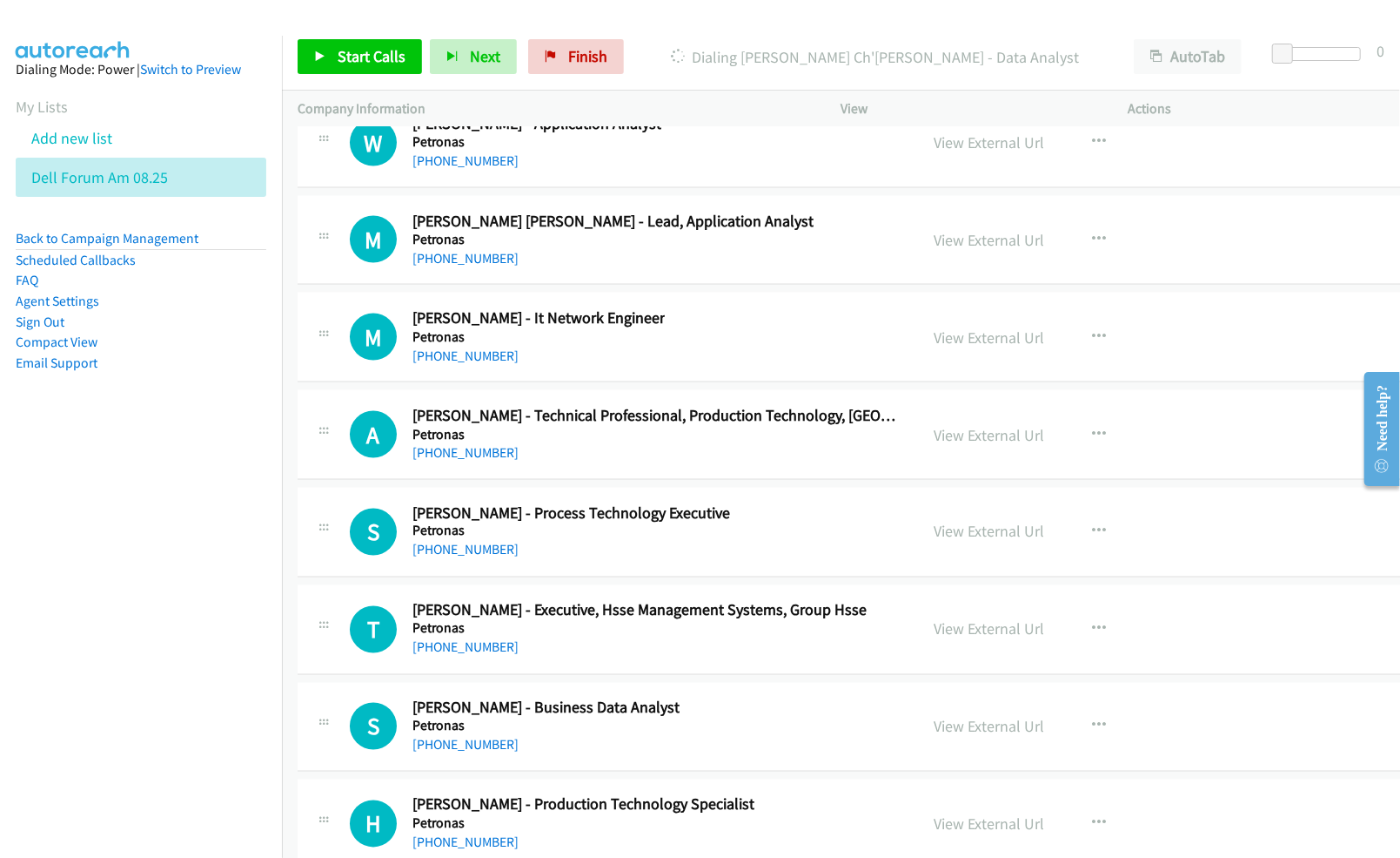
scroll to position [31147, 0]
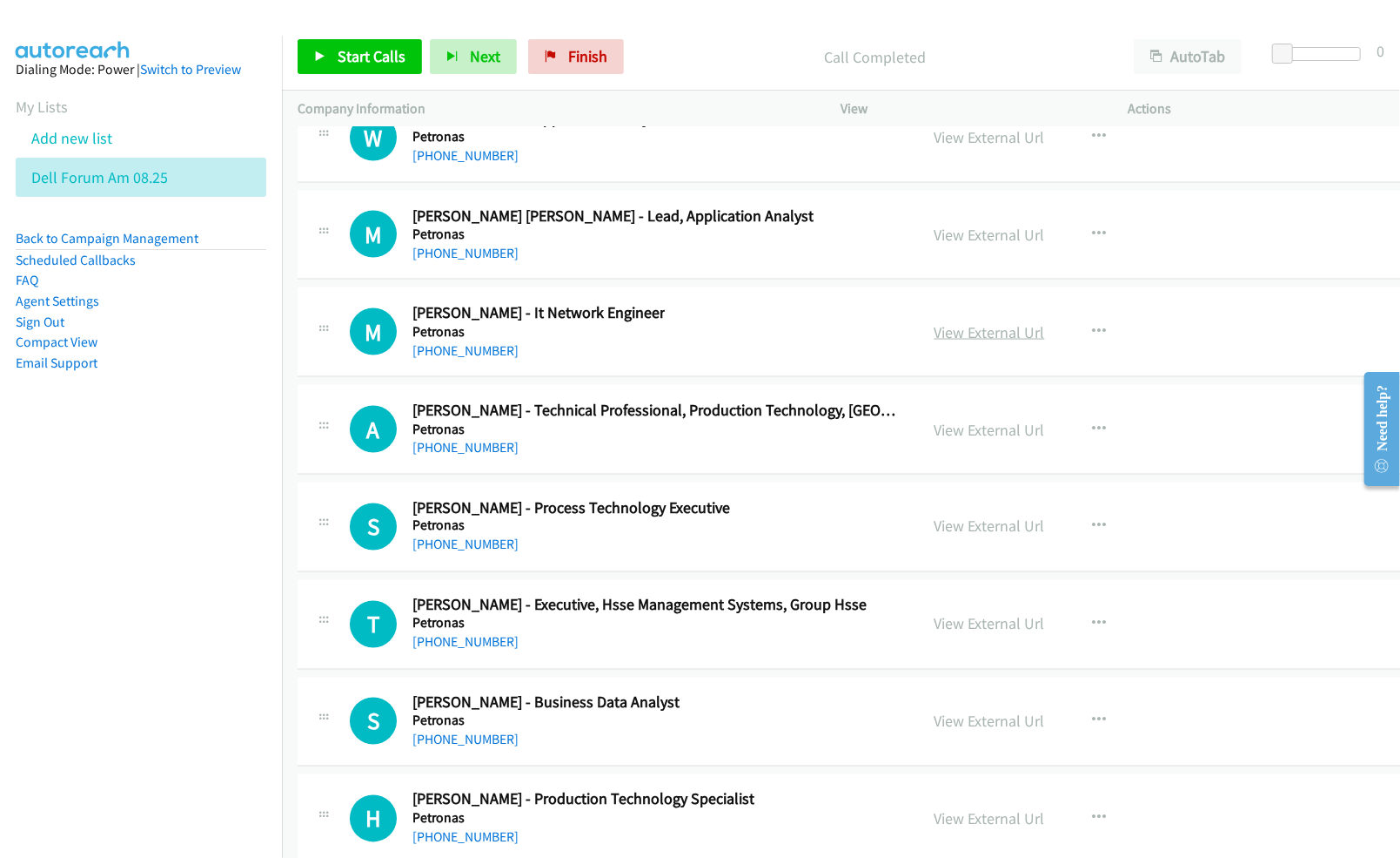
drag, startPoint x: 926, startPoint y: 425, endPoint x: 906, endPoint y: 423, distance: 20.1
click at [934, 342] on link "View External Url" at bounding box center [989, 332] width 110 height 20
click at [961, 245] on link "View External Url" at bounding box center [989, 235] width 110 height 20
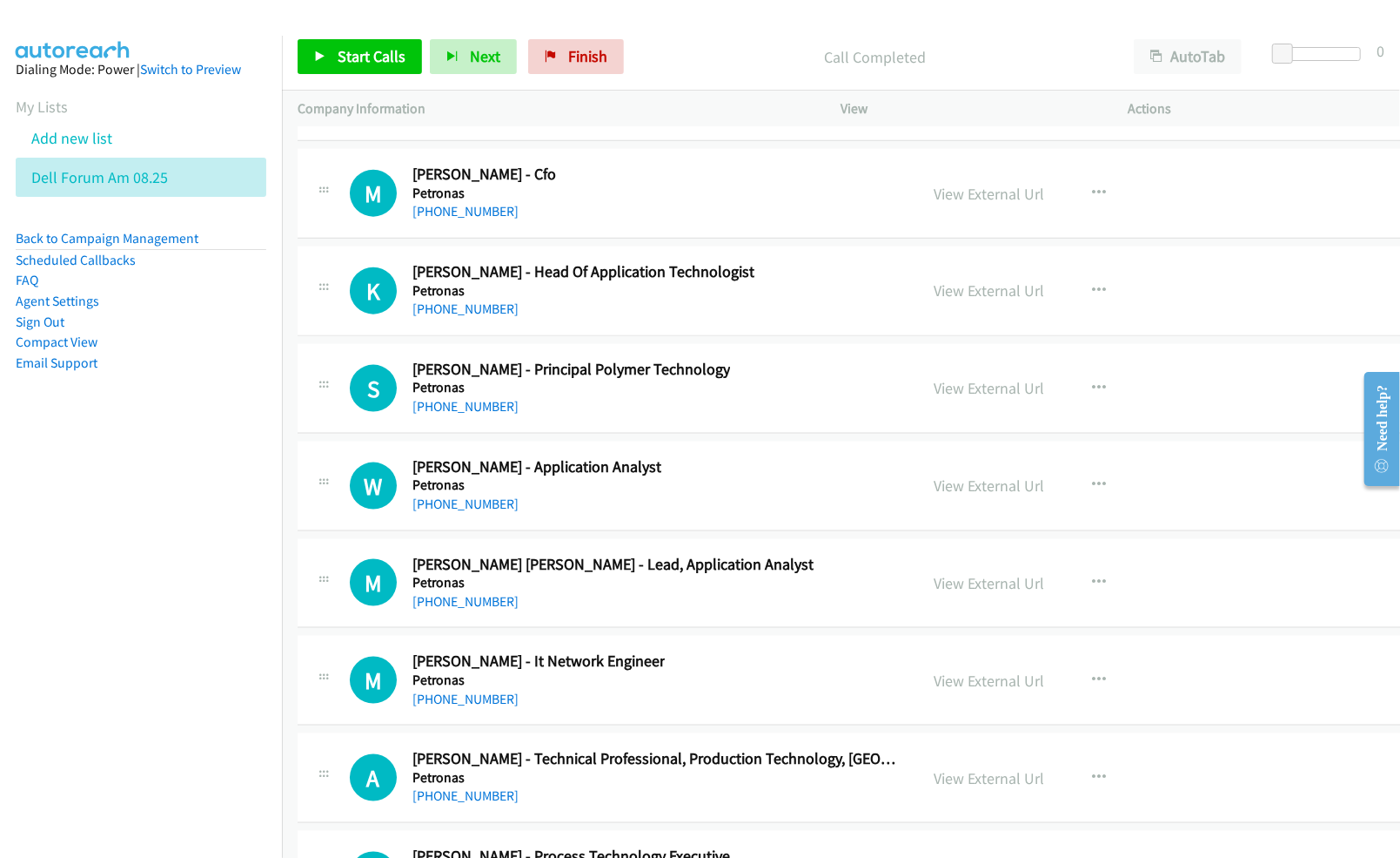
scroll to position [30682, 0]
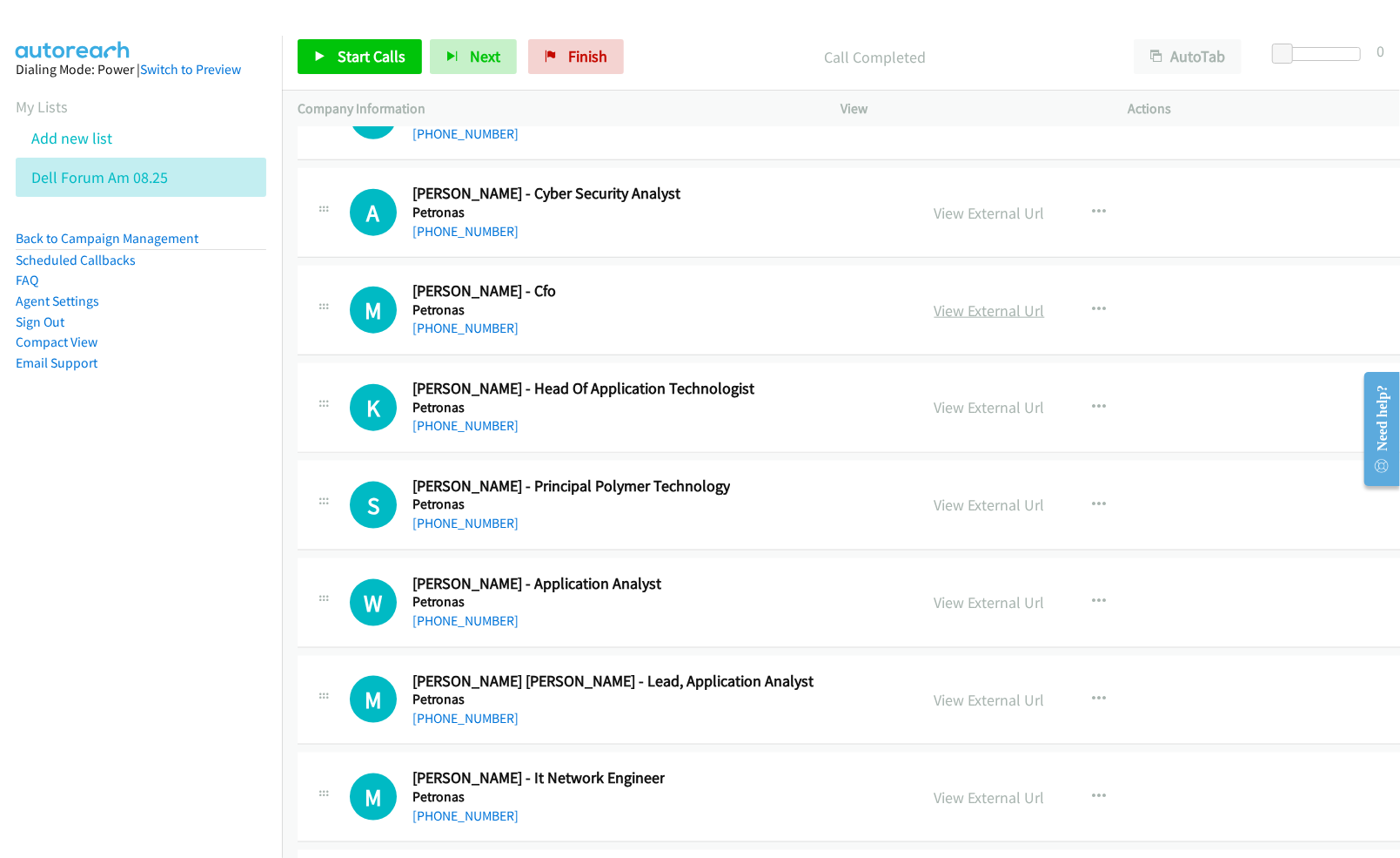
click at [934, 321] on link "View External Url" at bounding box center [989, 311] width 110 height 20
click at [934, 223] on link "View External Url" at bounding box center [989, 213] width 110 height 20
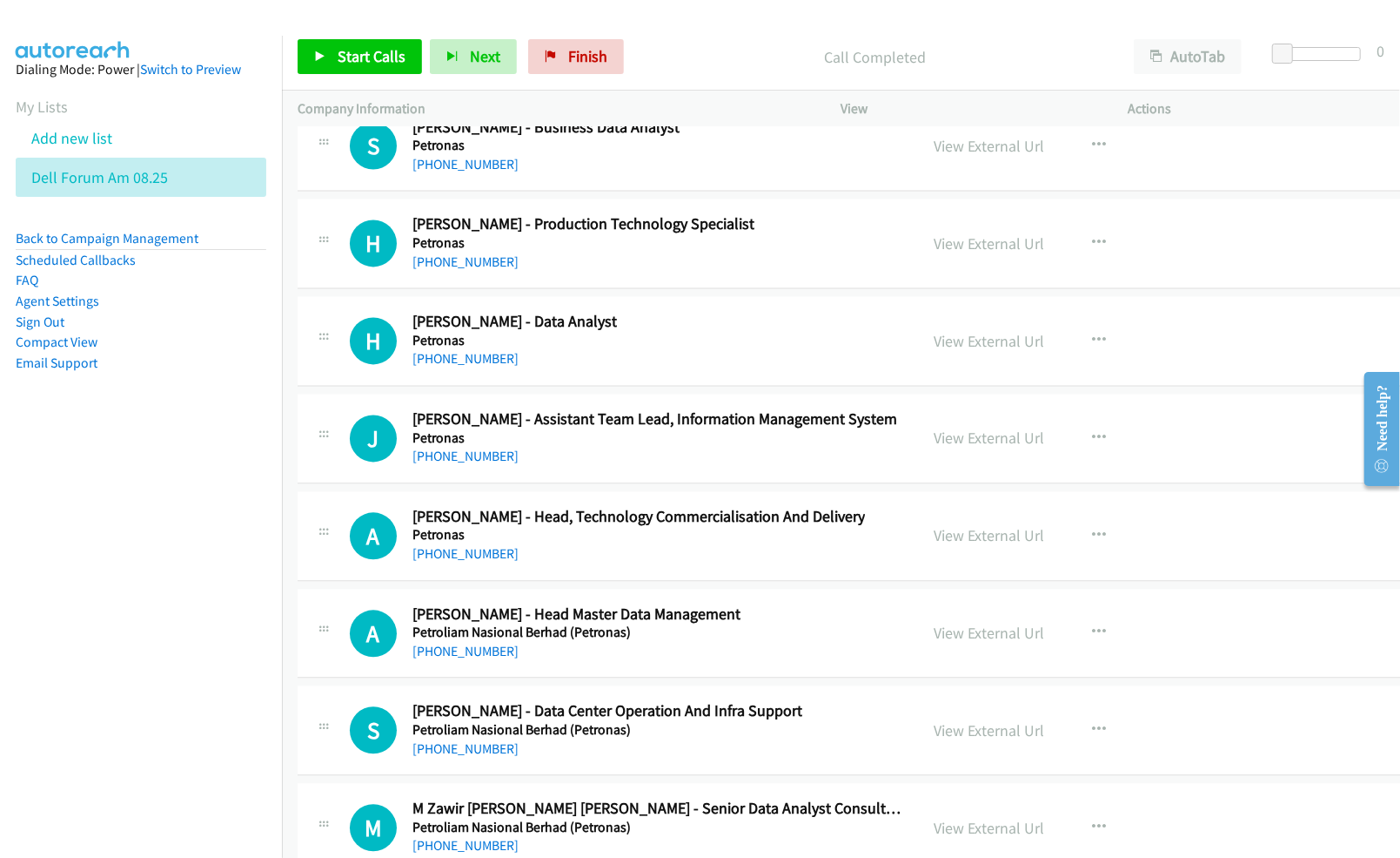
scroll to position [31727, 0]
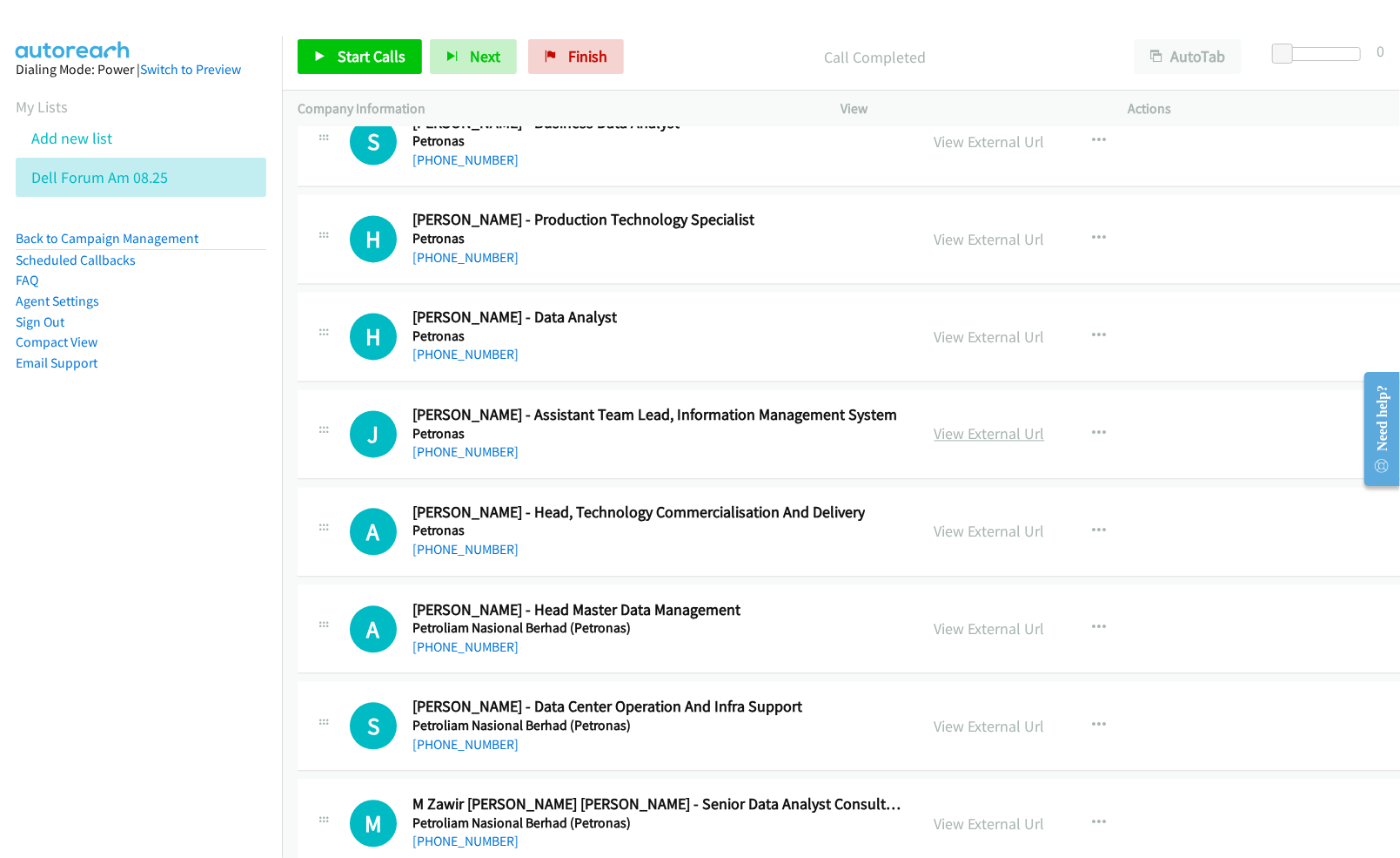
click at [943, 443] on link "View External Url" at bounding box center [989, 433] width 110 height 20
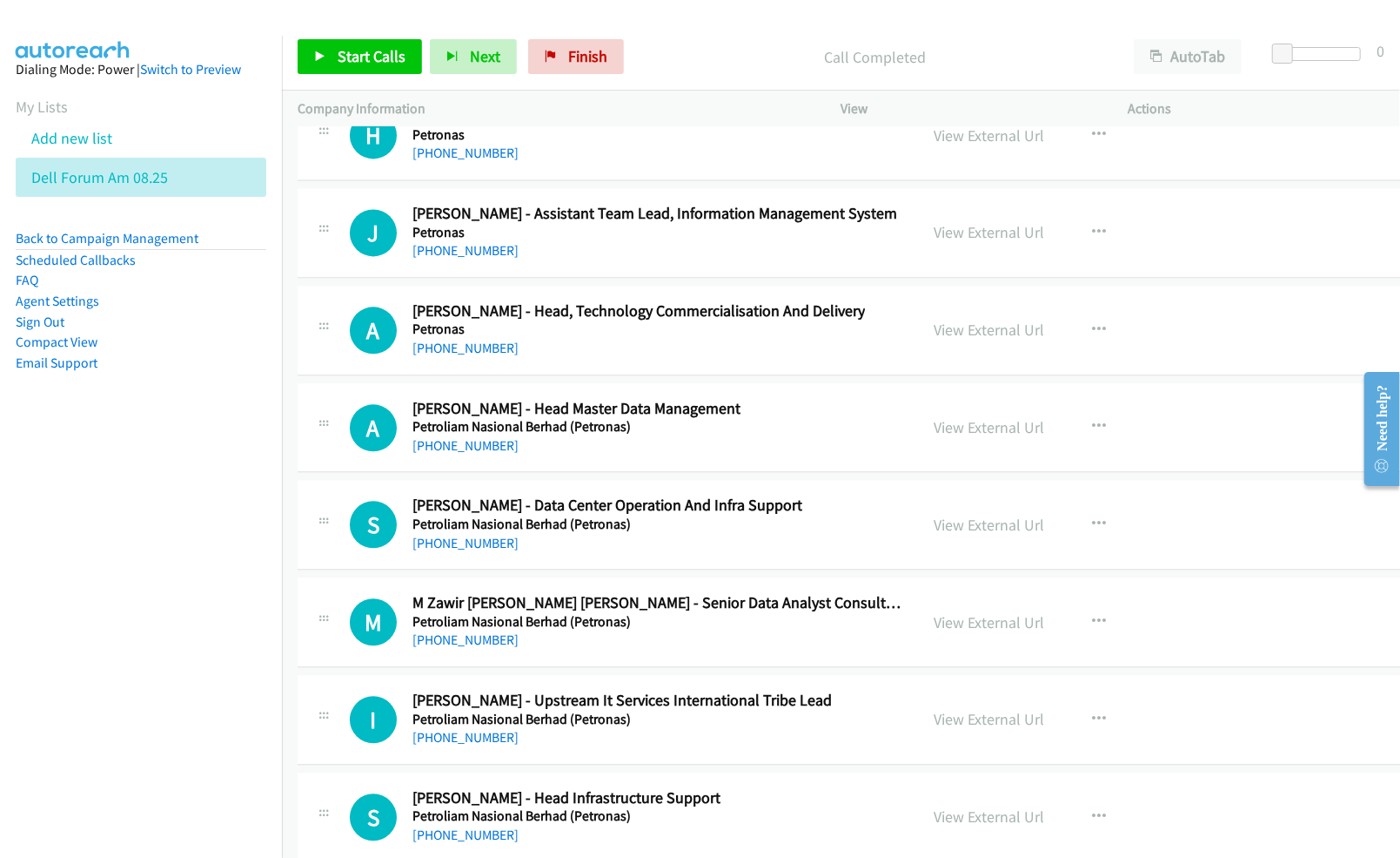
scroll to position [31959, 0]
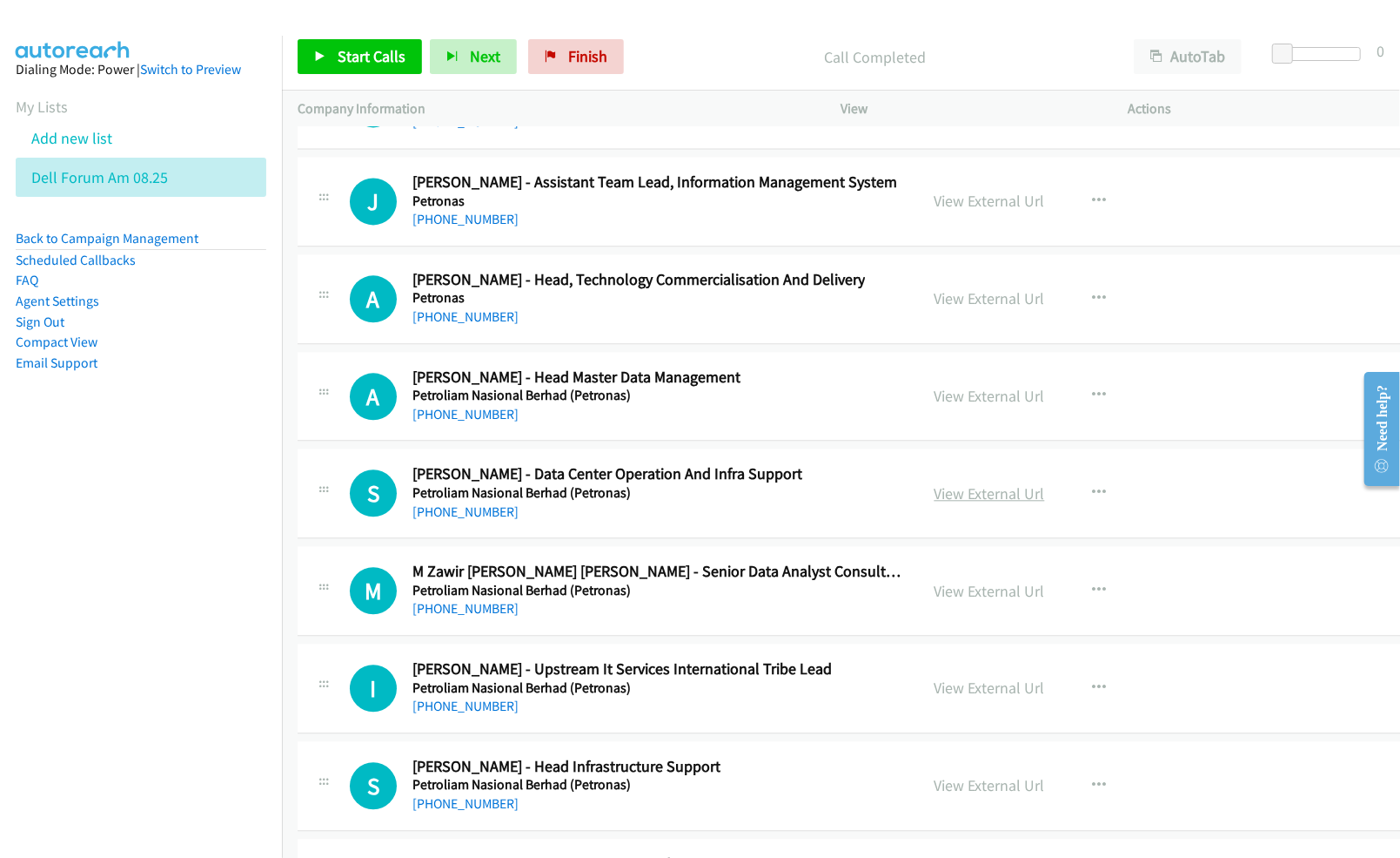
click at [936, 503] on link "View External Url" at bounding box center [989, 493] width 110 height 20
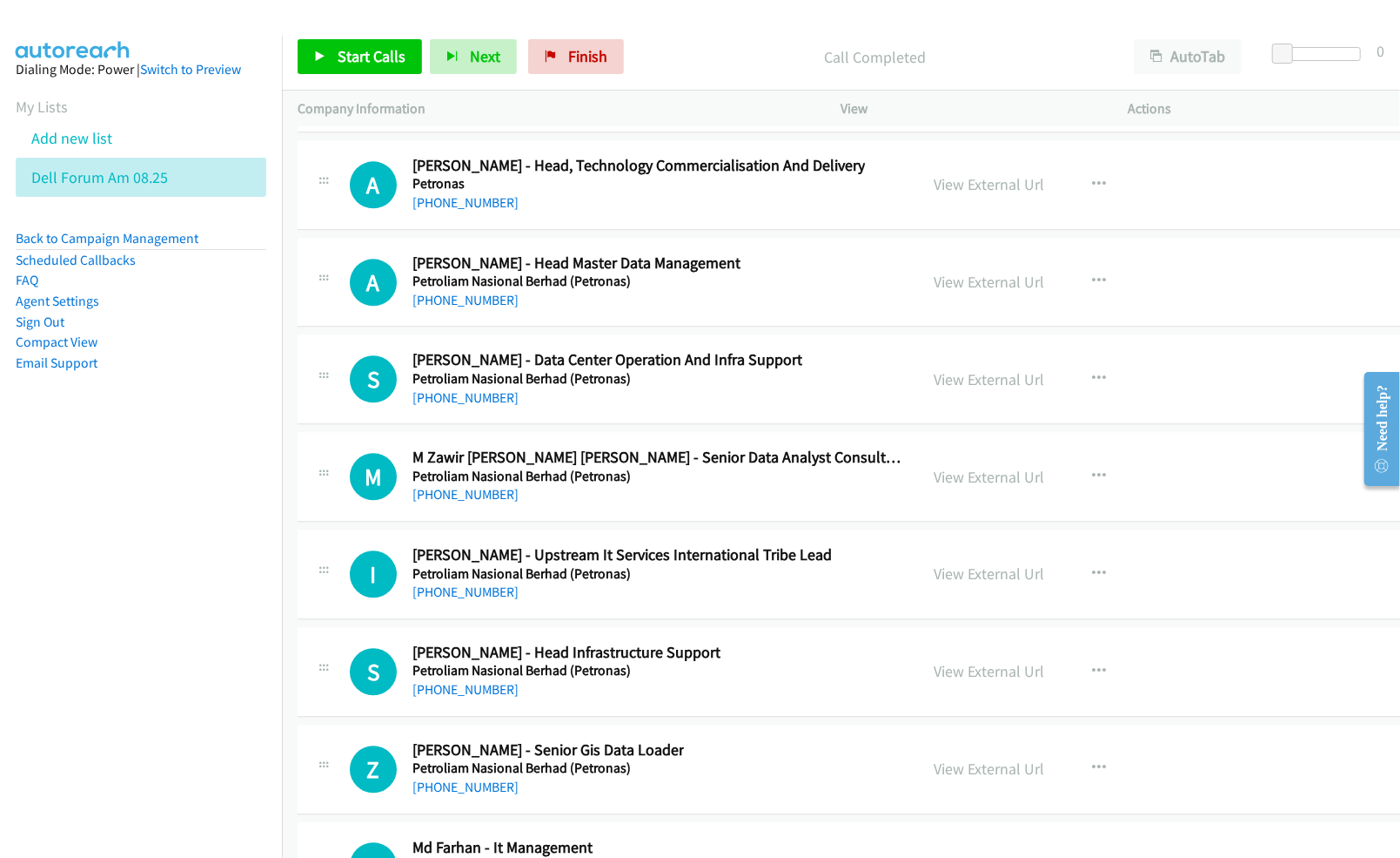
scroll to position [32075, 0]
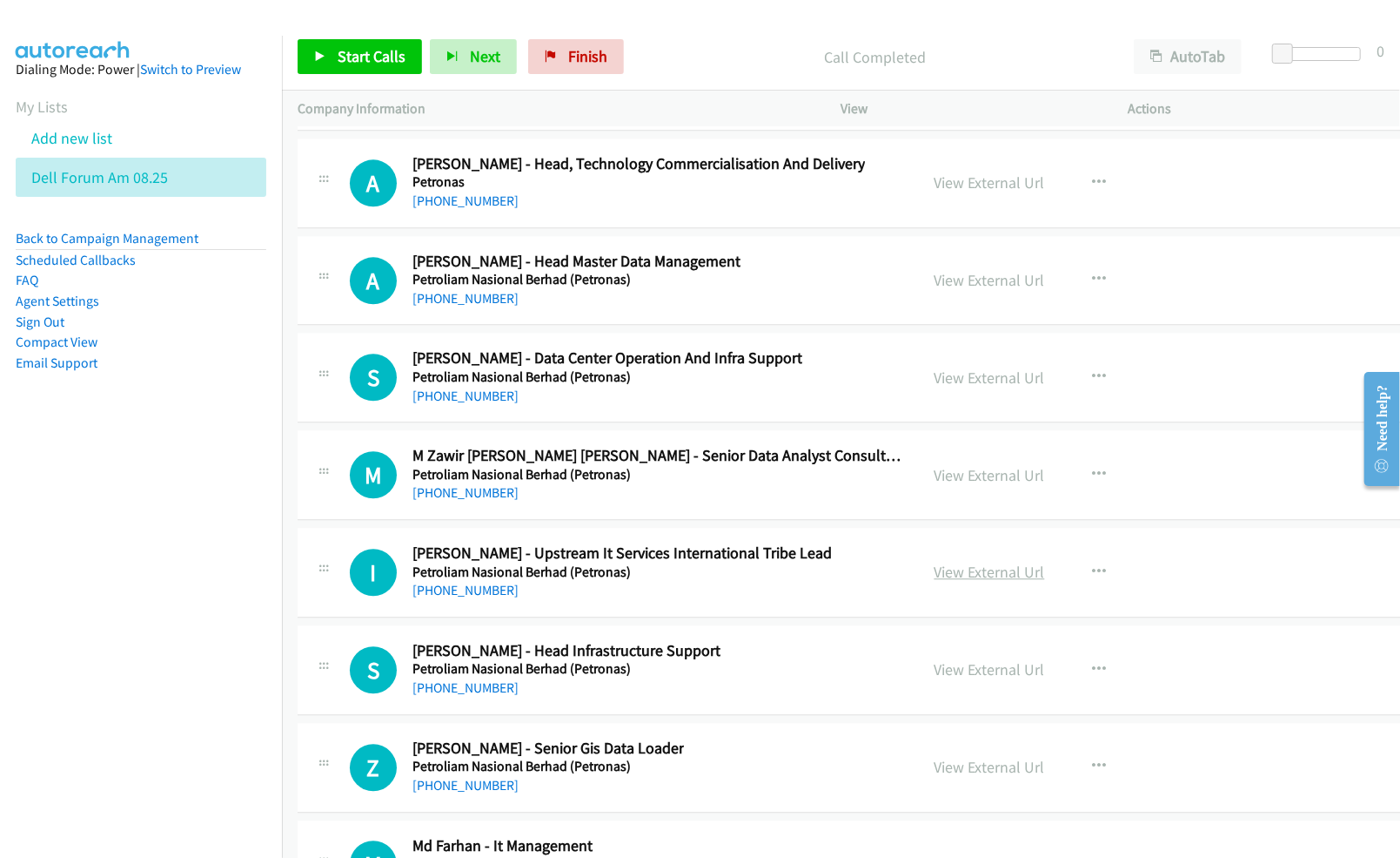
click at [934, 582] on link "View External Url" at bounding box center [989, 572] width 110 height 20
click at [945, 679] on link "View External Url" at bounding box center [989, 669] width 110 height 20
